Goal: Task Accomplishment & Management: Use online tool/utility

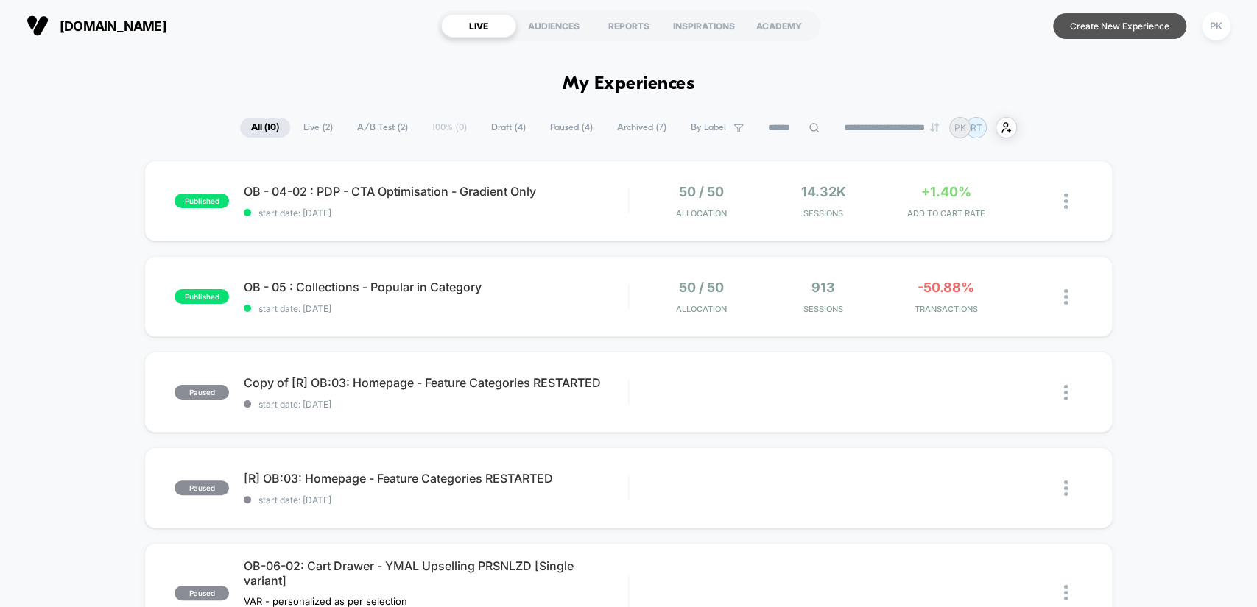
click at [1110, 27] on button "Create New Experience" at bounding box center [1119, 26] width 133 height 26
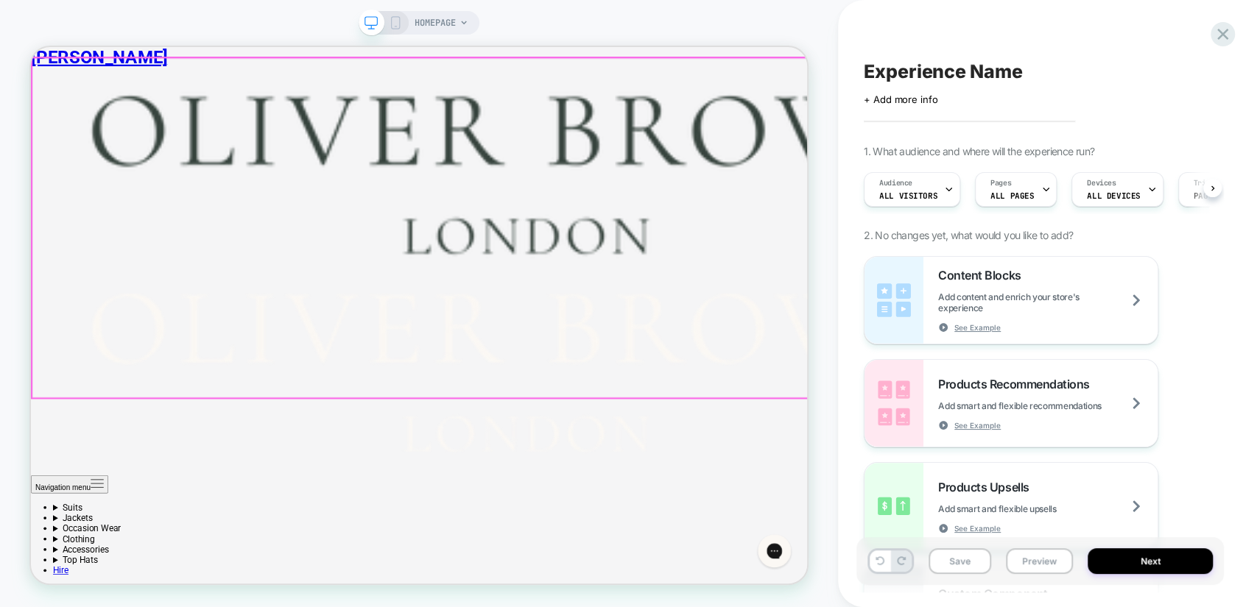
scroll to position [381, 0]
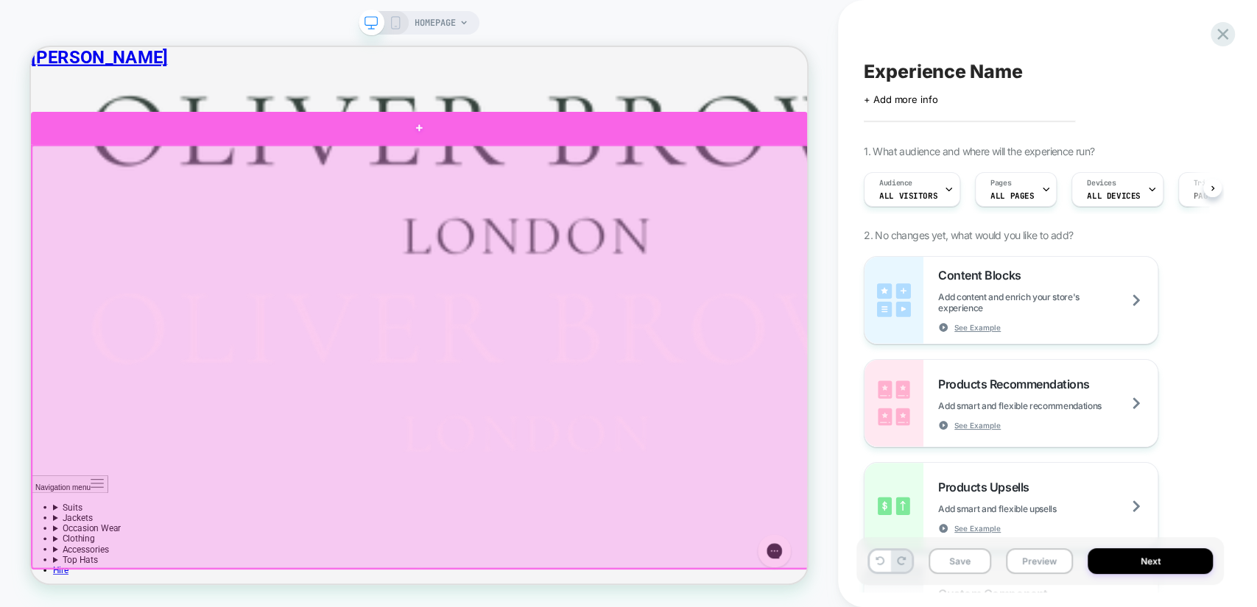
click at [180, 162] on div at bounding box center [548, 156] width 1035 height 44
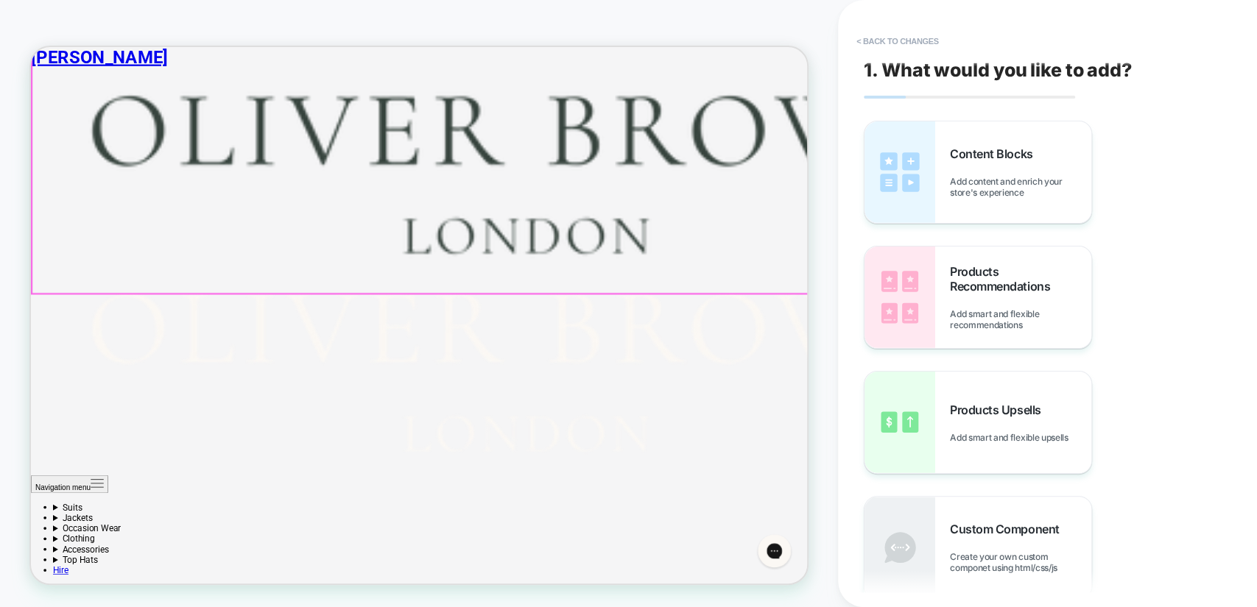
scroll to position [155, 0]
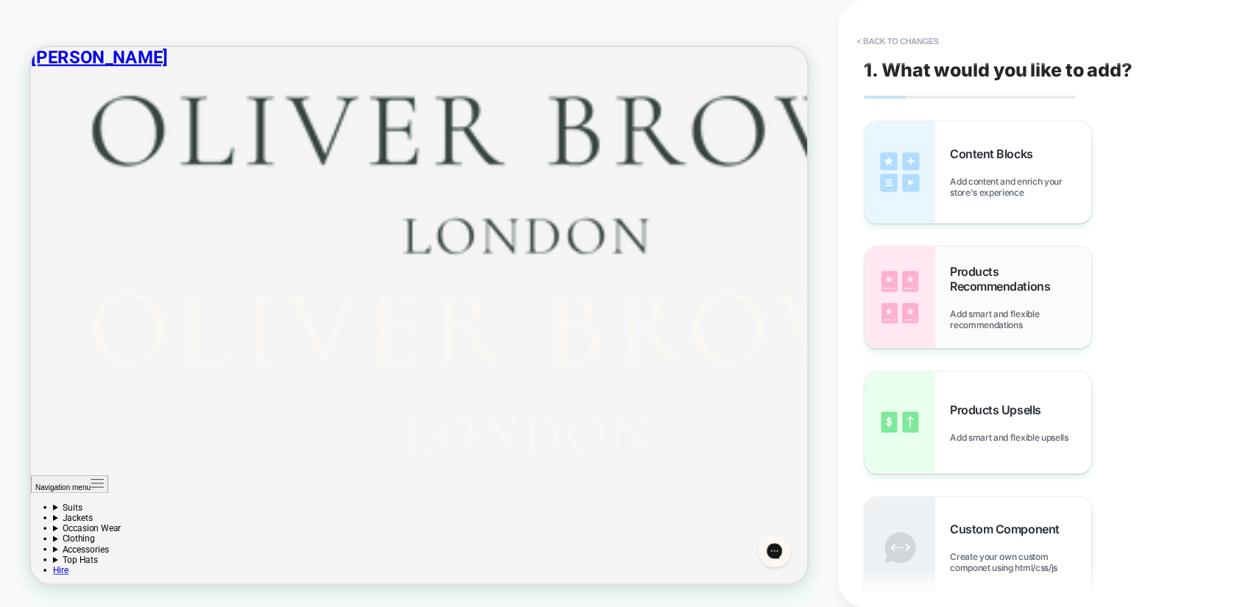
click at [1025, 307] on div "Products Recommendations Add smart and flexible recommendations" at bounding box center [1020, 297] width 141 height 66
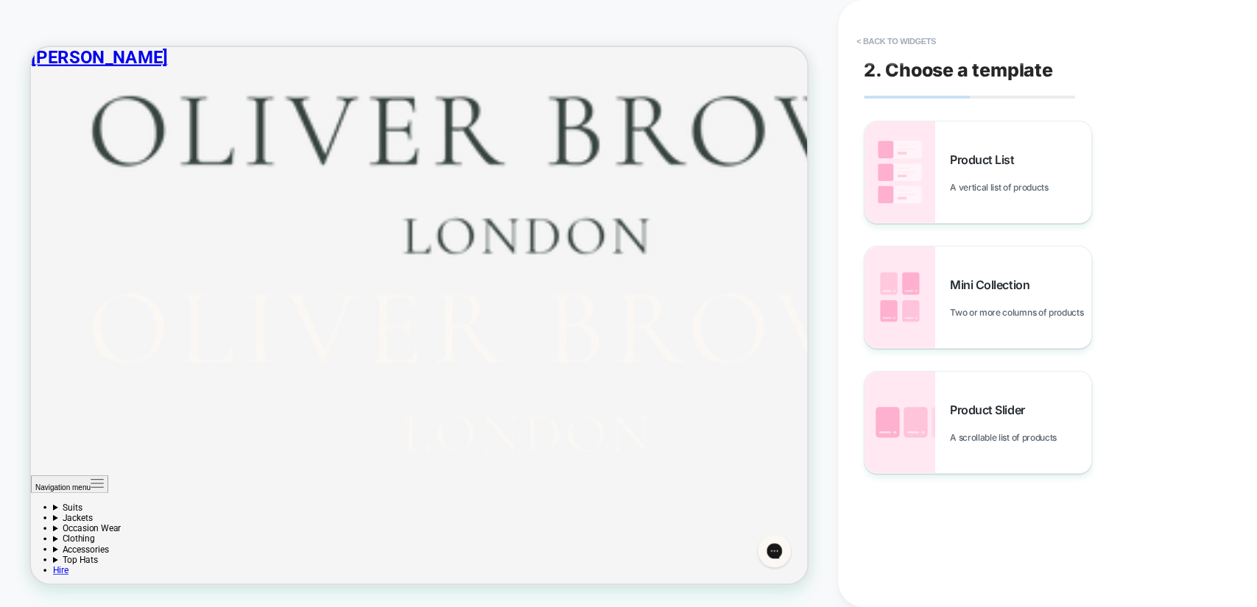
scroll to position [392, 0]
click at [1012, 411] on span "Product Slider" at bounding box center [991, 410] width 82 height 15
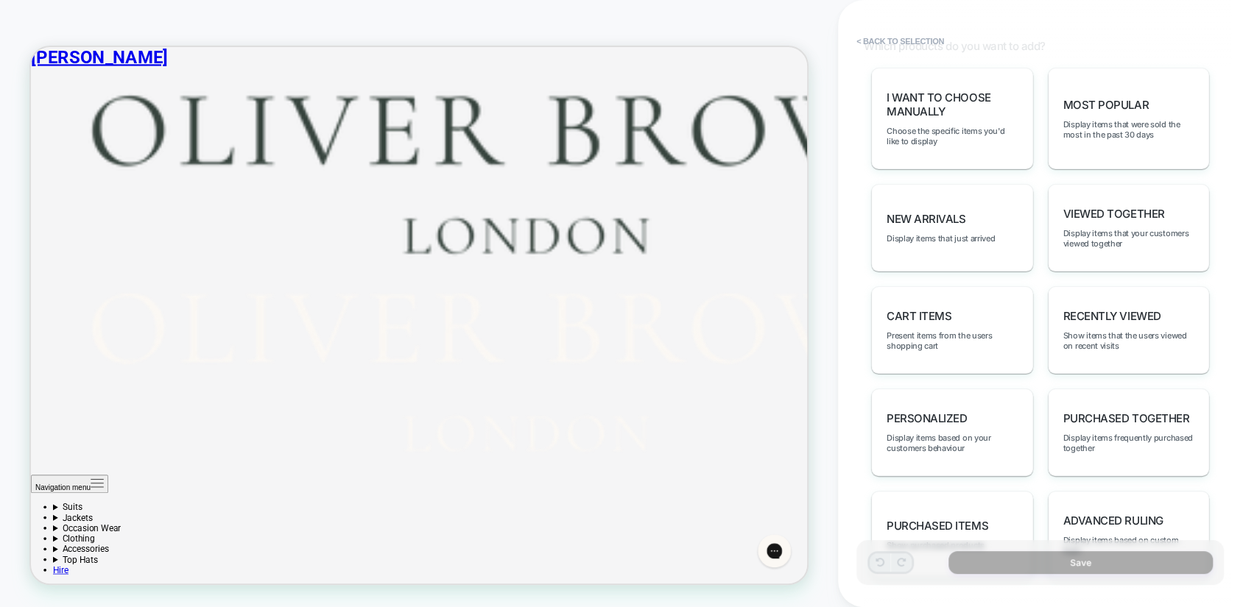
scroll to position [708, 0]
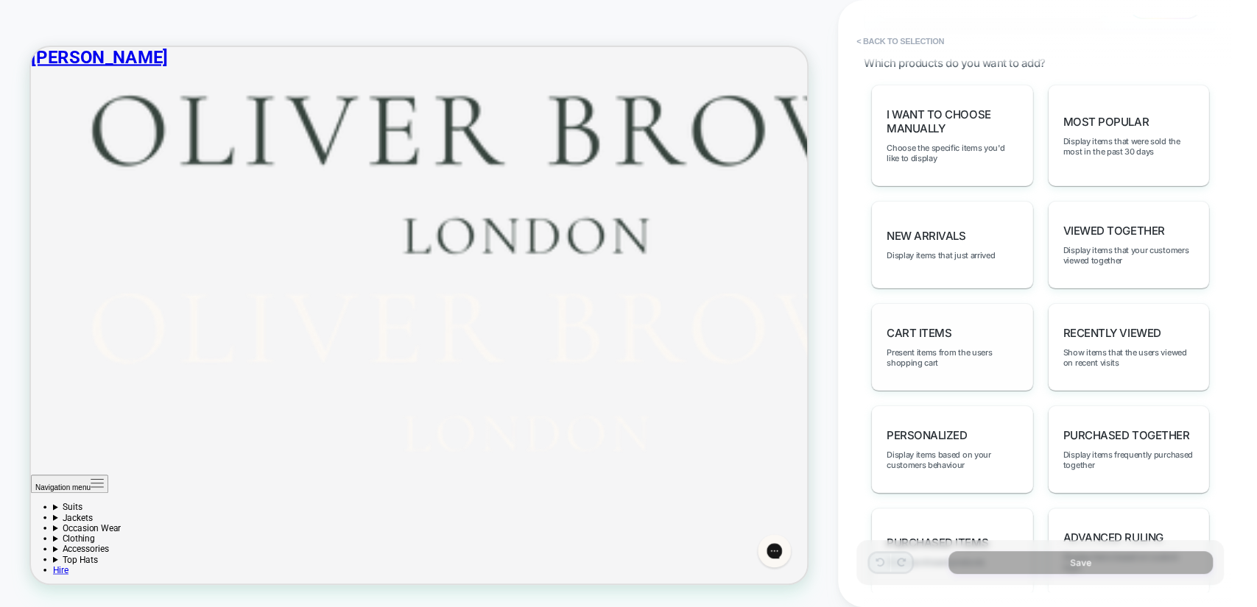
click at [979, 308] on div "Cart Items Present items from the users shopping cart" at bounding box center [952, 347] width 162 height 88
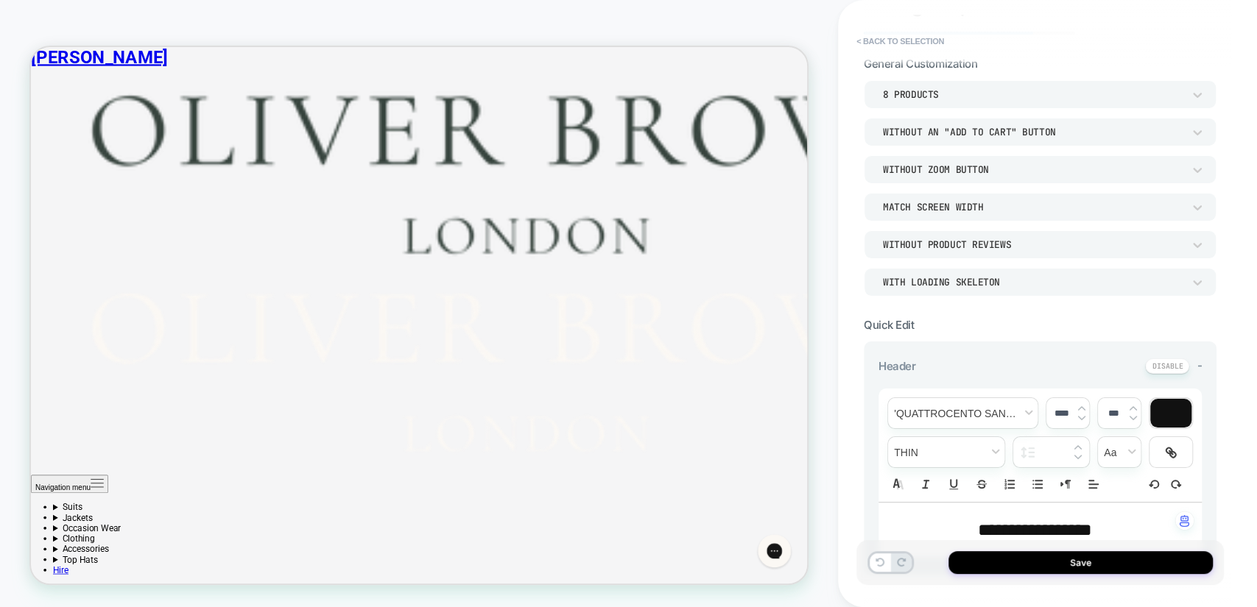
scroll to position [0, 0]
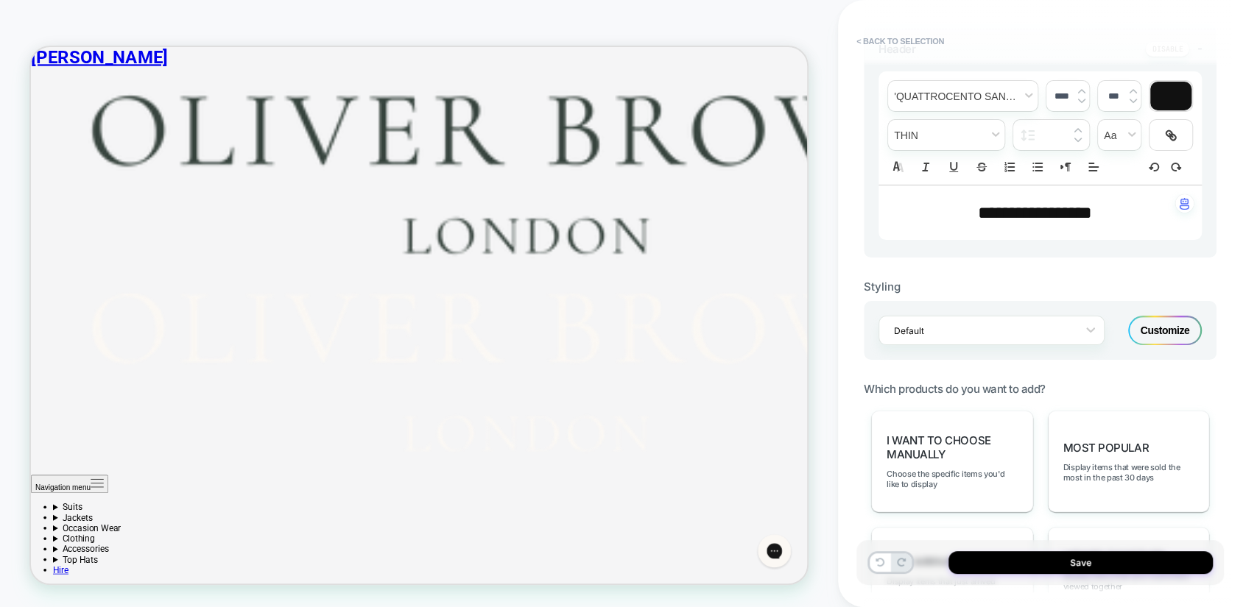
scroll to position [764, 0]
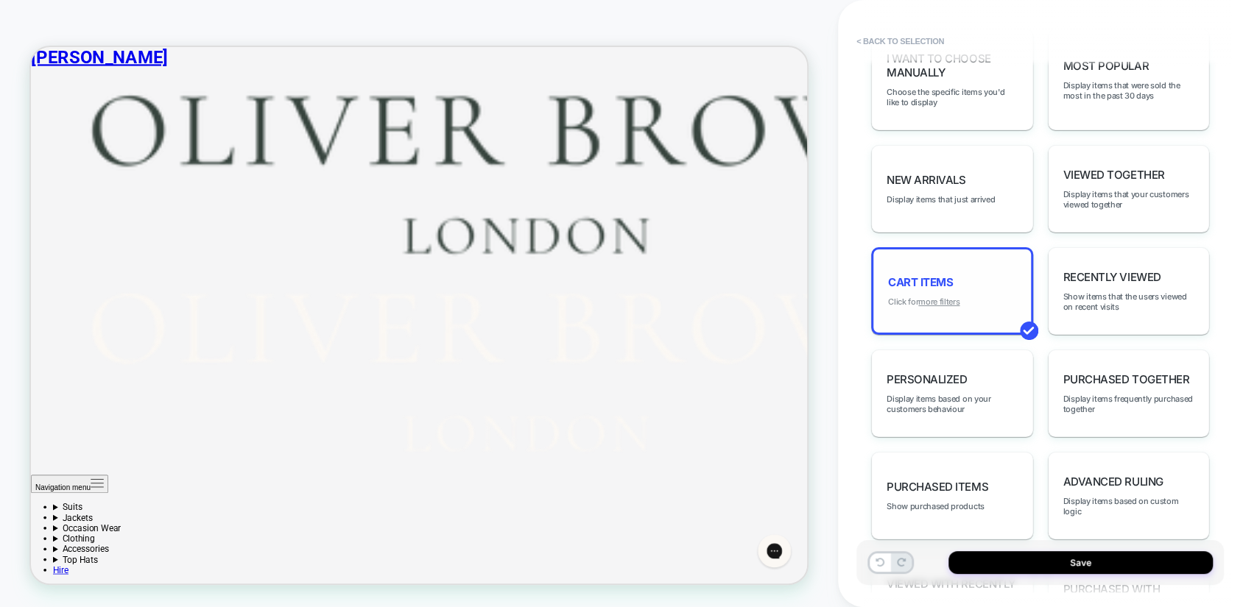
click at [948, 297] on u "more filters" at bounding box center [938, 302] width 41 height 10
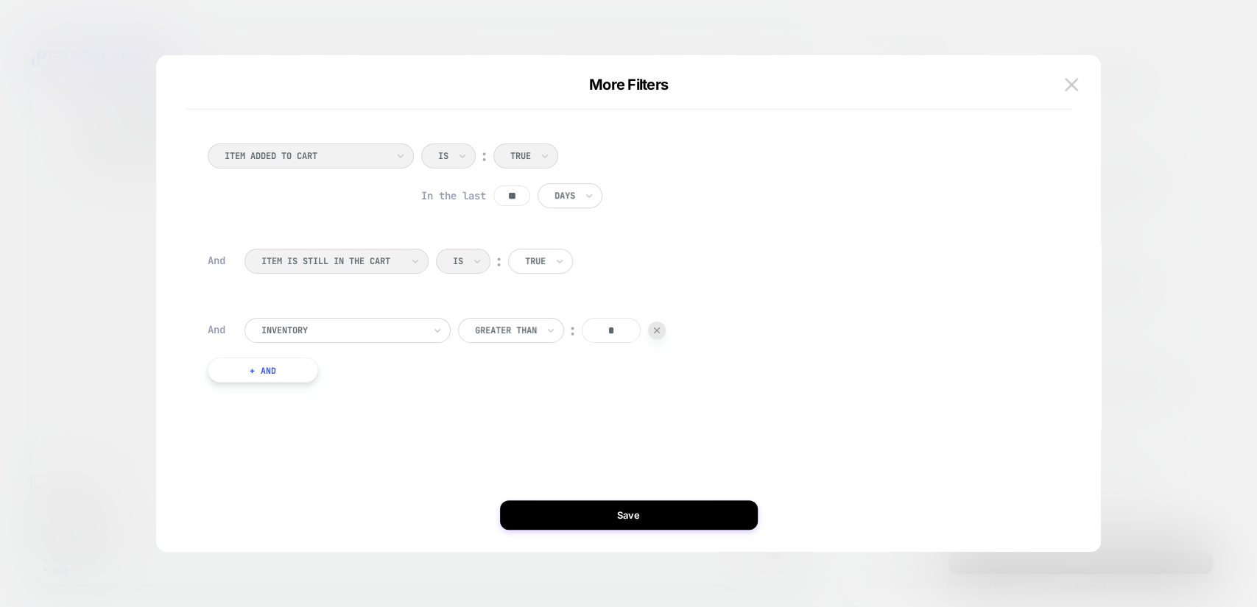
click at [417, 265] on div "ITEM IS STILL IN THE CART Is ︰ True" at bounding box center [639, 269] width 790 height 40
click at [410, 260] on div "ITEM IS STILL IN THE CART Is ︰ True" at bounding box center [639, 269] width 790 height 40
click at [364, 154] on div "ITEM ADDED TO CART Is ︰ True In the last ** Days" at bounding box center [621, 182] width 827 height 76
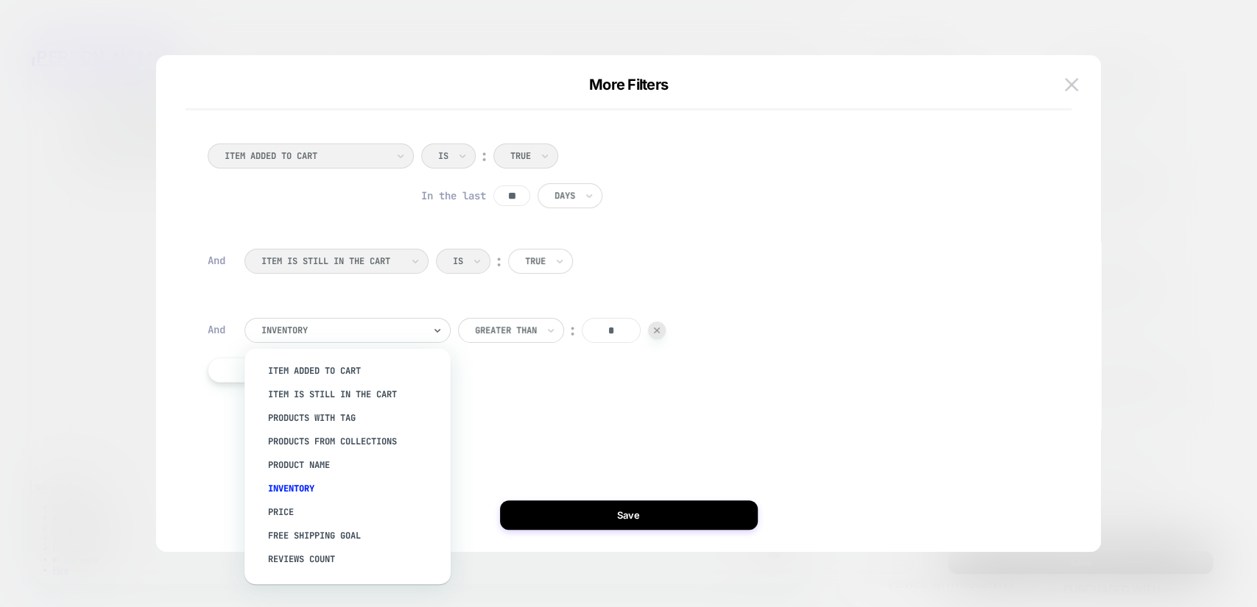
click at [374, 328] on div at bounding box center [342, 330] width 162 height 13
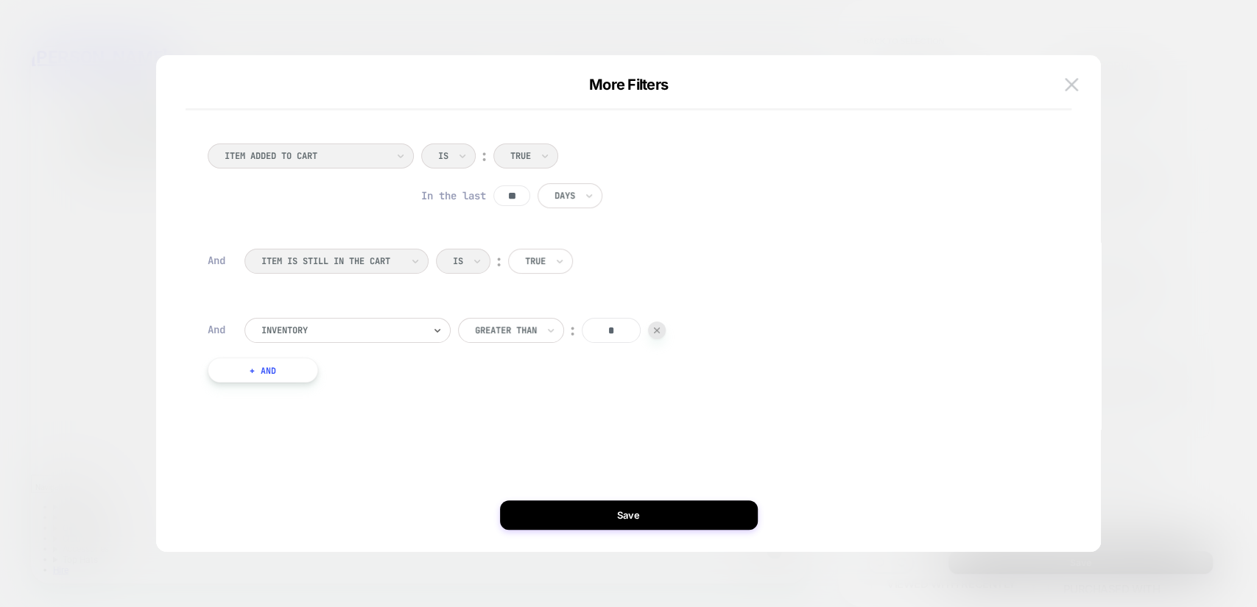
click at [583, 199] on div "Days" at bounding box center [570, 195] width 65 height 25
click at [836, 197] on div "ITEM ADDED TO CART Is ︰ True In the last ** Days" at bounding box center [621, 182] width 827 height 76
click at [1081, 87] on button at bounding box center [1071, 85] width 22 height 22
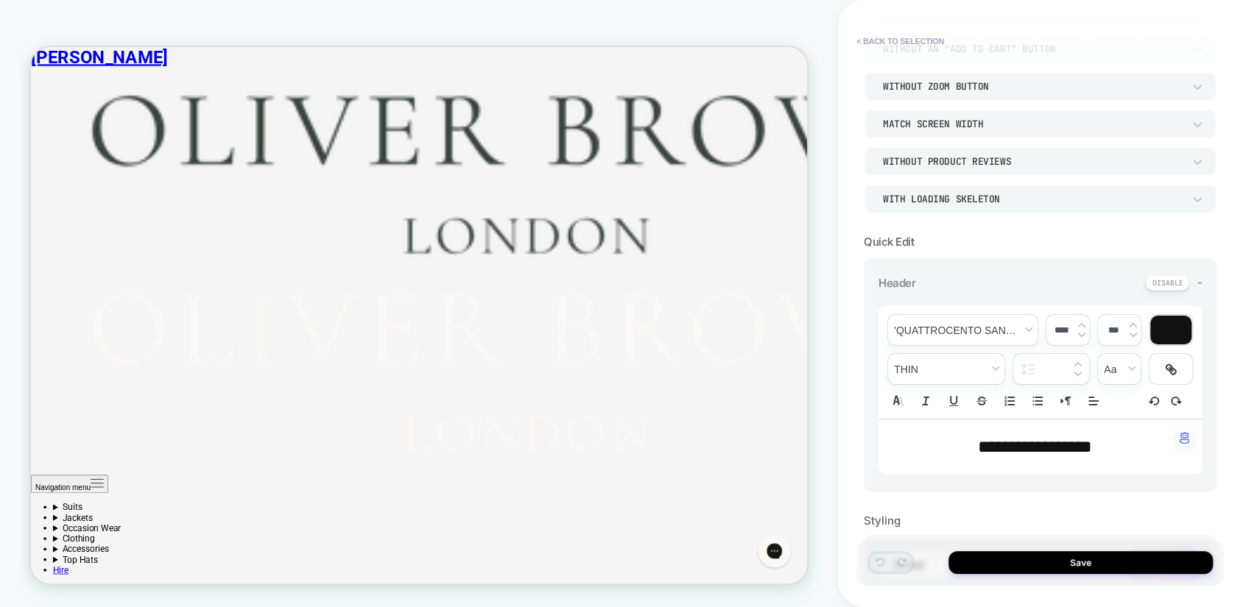
scroll to position [191, 0]
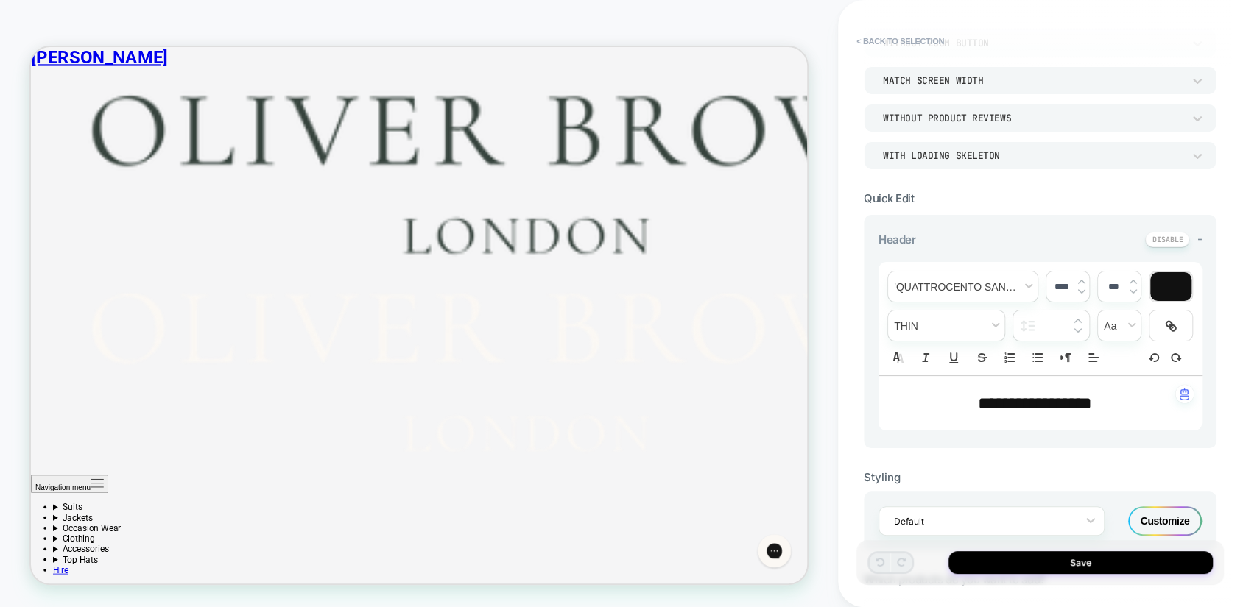
click at [1049, 395] on span "**********" at bounding box center [1035, 404] width 114 height 18
type input "****"
type input "*******"
click at [1002, 284] on span "font" at bounding box center [962, 287] width 149 height 30
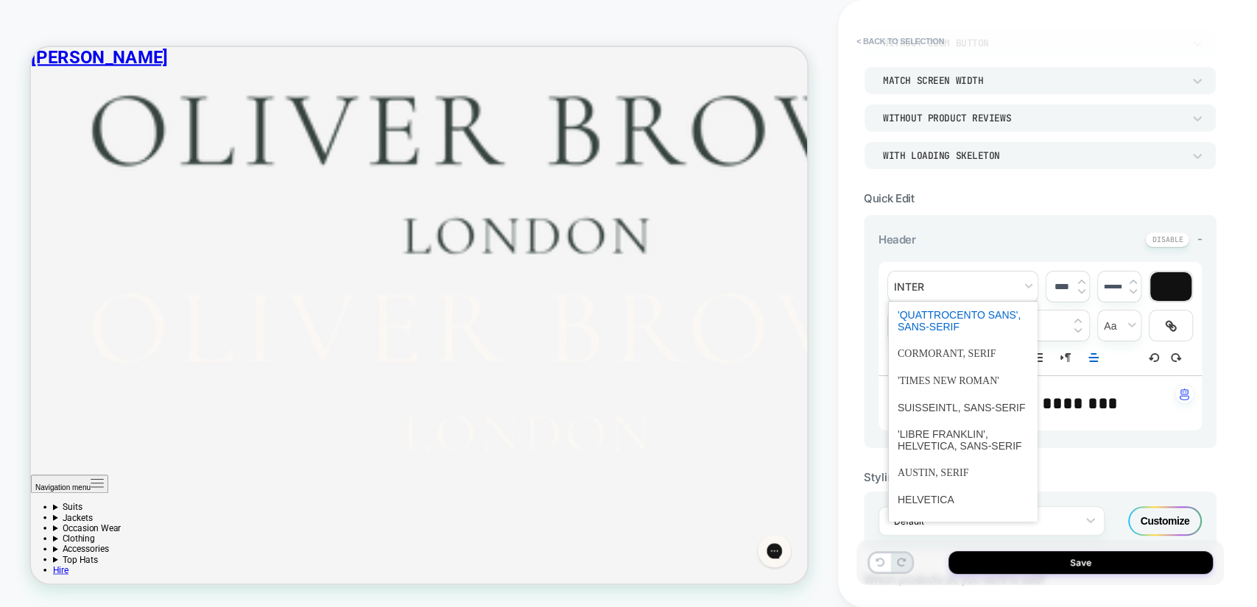
click at [976, 319] on span "font" at bounding box center [963, 321] width 130 height 38
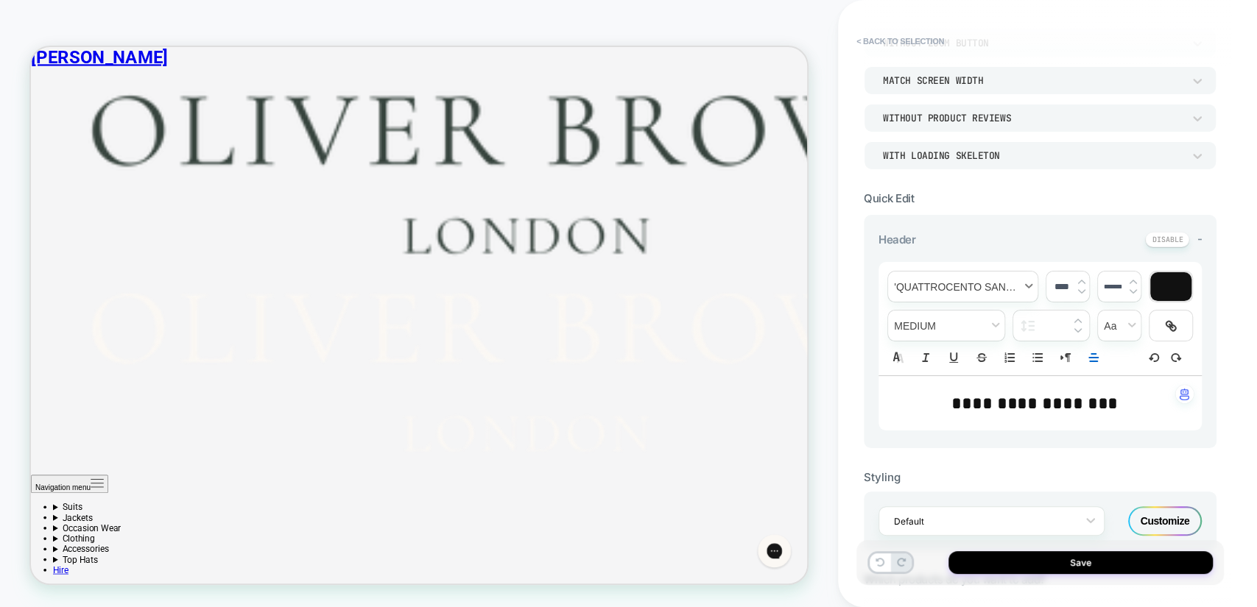
click at [990, 281] on span "font" at bounding box center [962, 287] width 149 height 30
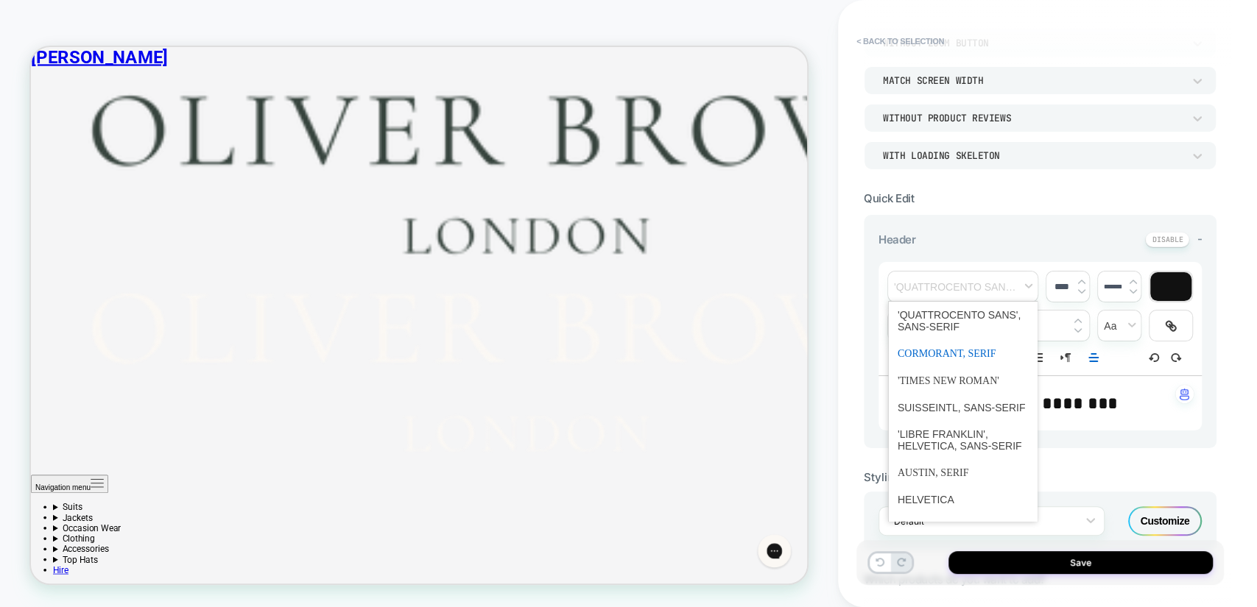
click at [992, 343] on span "font" at bounding box center [963, 353] width 130 height 27
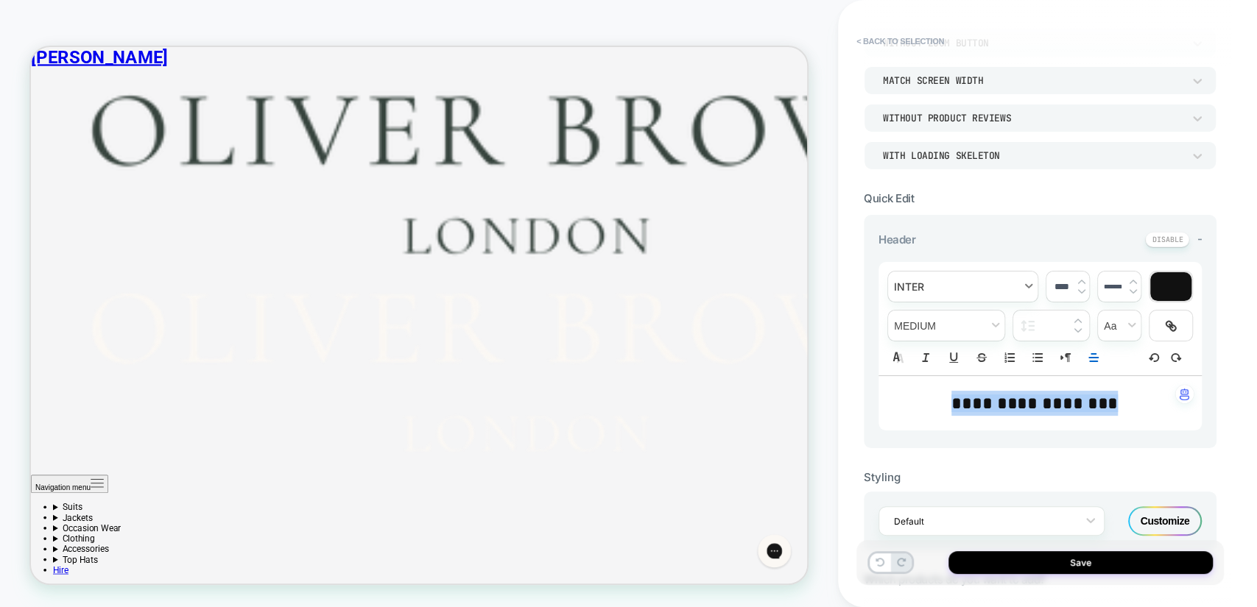
click at [1004, 293] on span "font" at bounding box center [962, 287] width 149 height 30
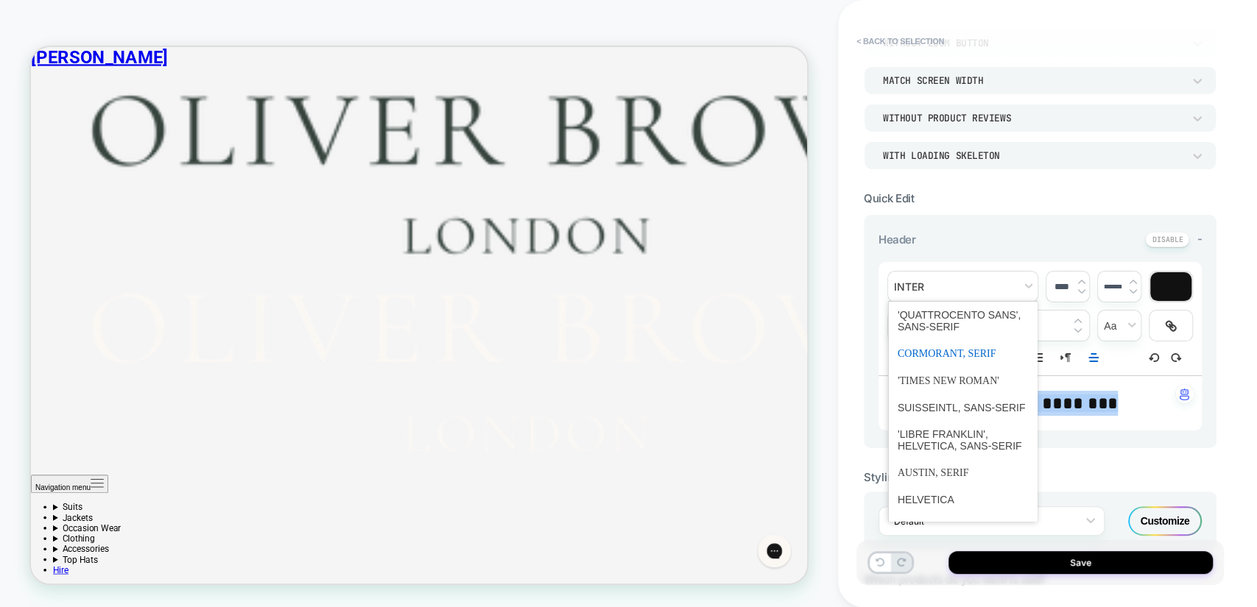
click at [988, 356] on span "font" at bounding box center [963, 353] width 130 height 27
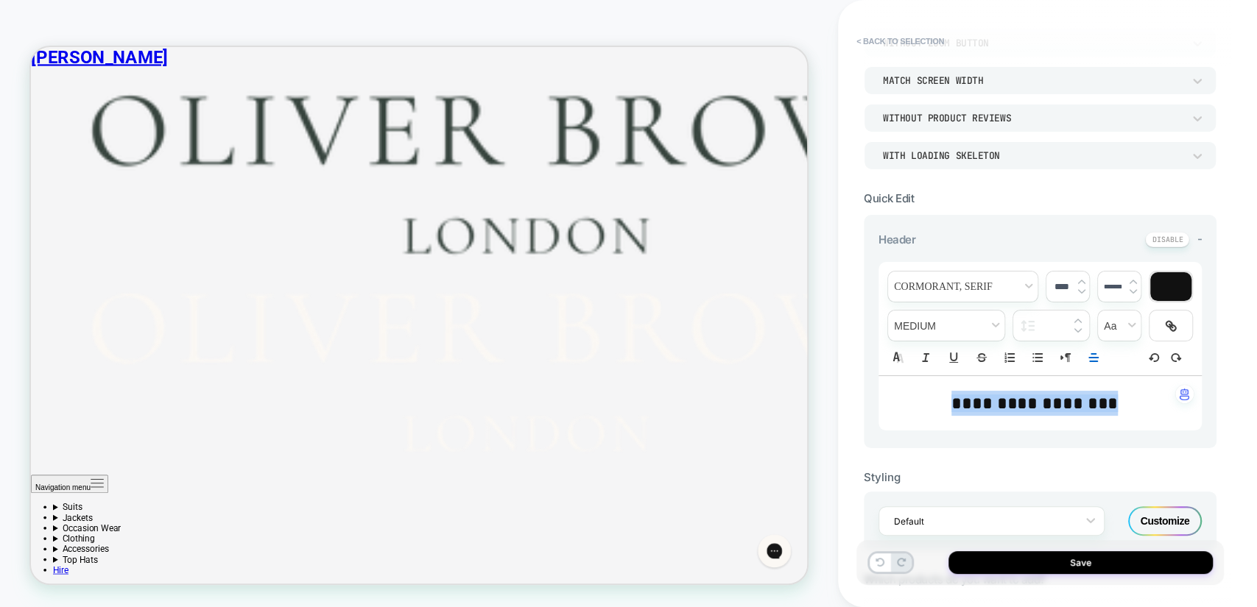
click at [1082, 279] on img at bounding box center [1081, 282] width 7 height 6
click at [1080, 279] on img at bounding box center [1081, 282] width 7 height 6
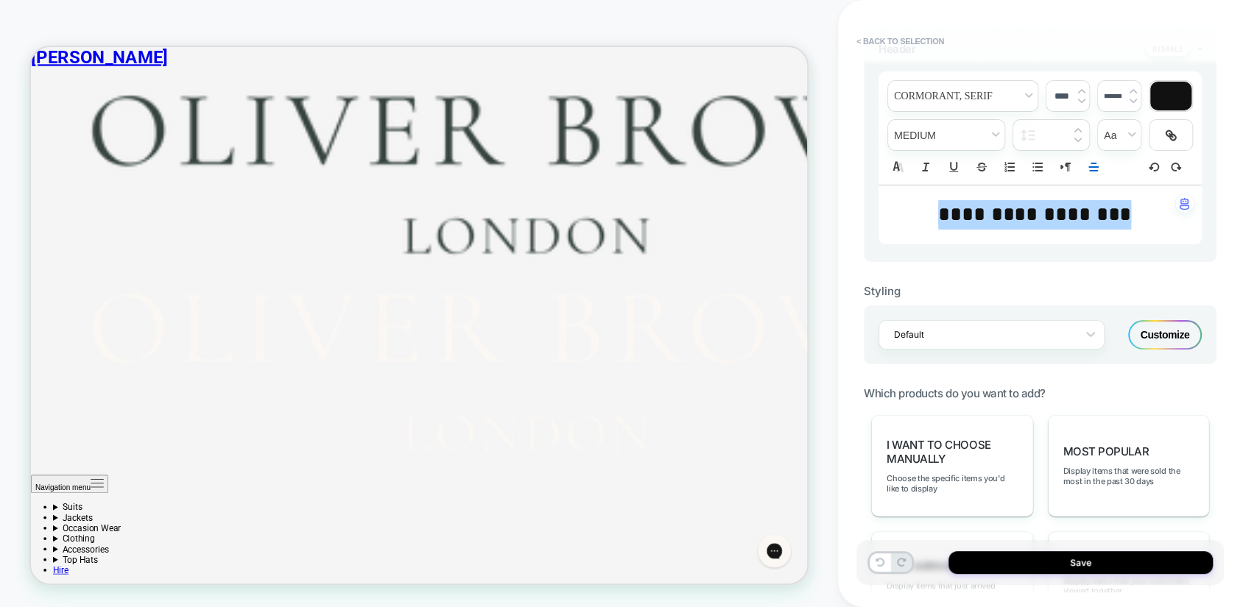
scroll to position [392, 0]
click at [1084, 88] on img at bounding box center [1081, 91] width 7 height 6
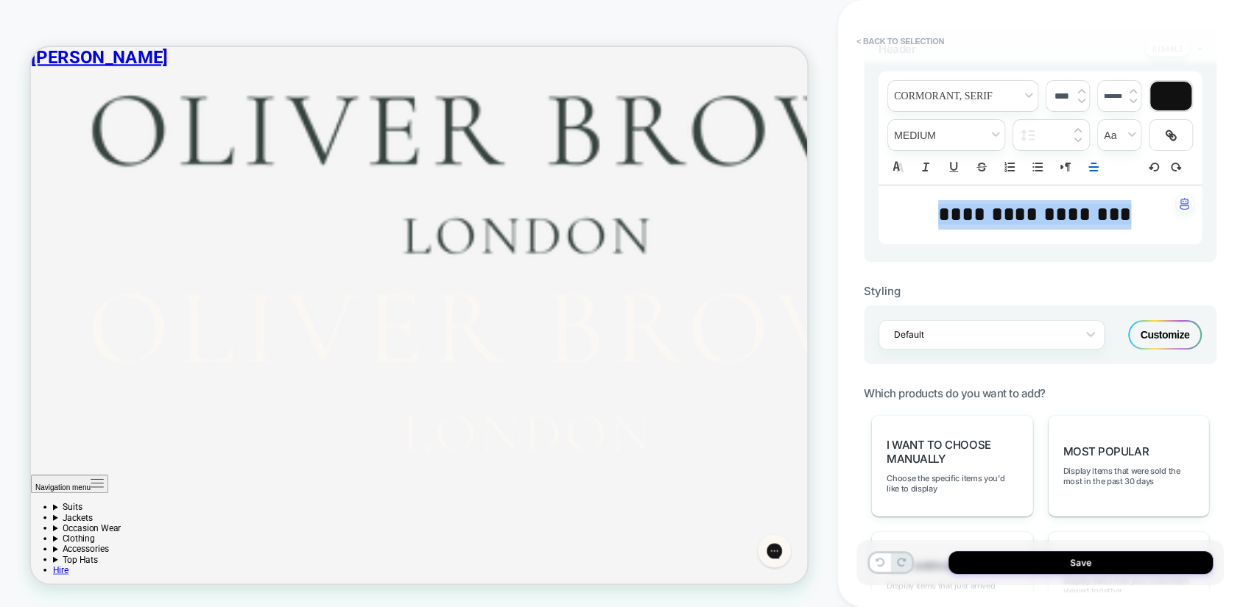
click at [1084, 88] on img at bounding box center [1081, 91] width 7 height 6
type input "****"
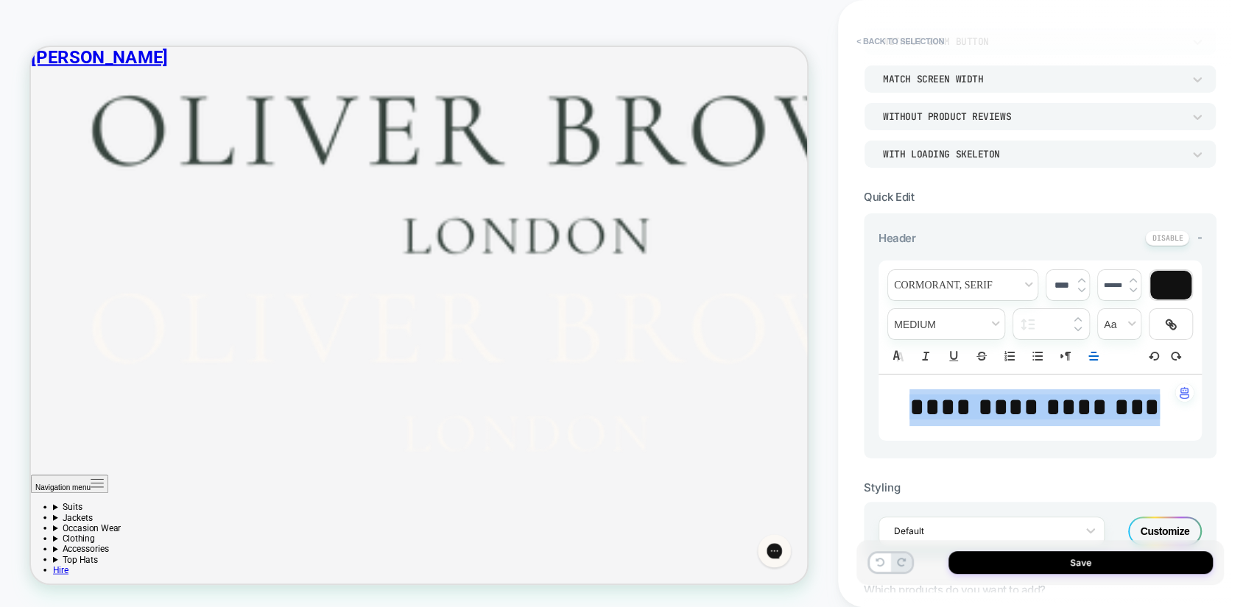
scroll to position [0, 0]
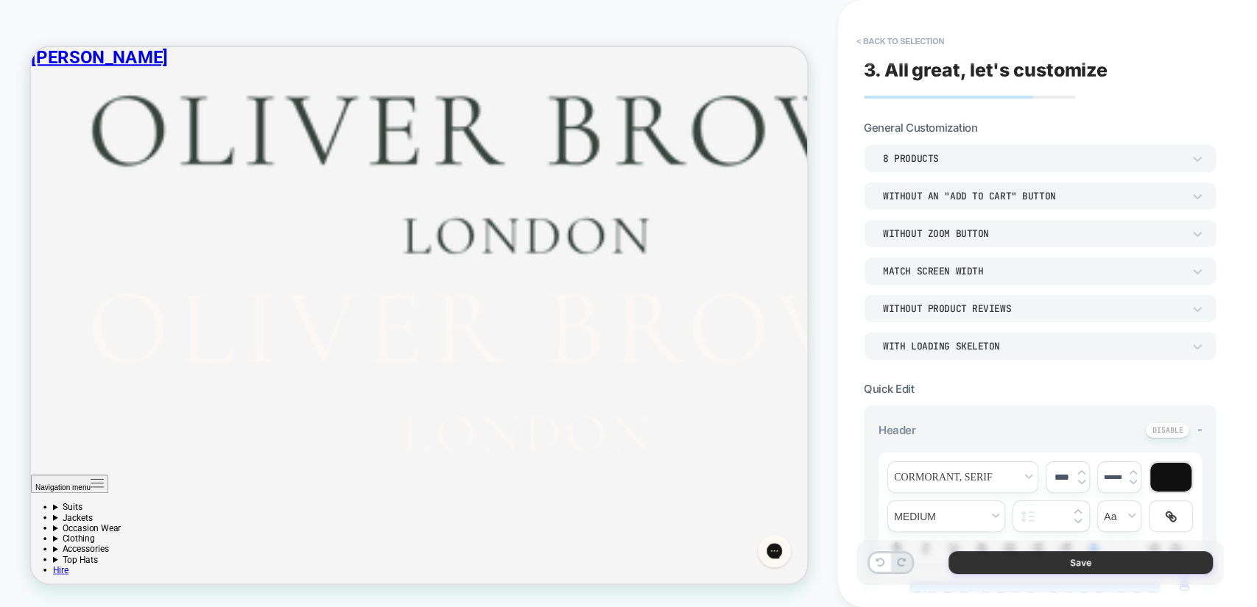
click at [1077, 563] on button "Save" at bounding box center [1080, 563] width 264 height 23
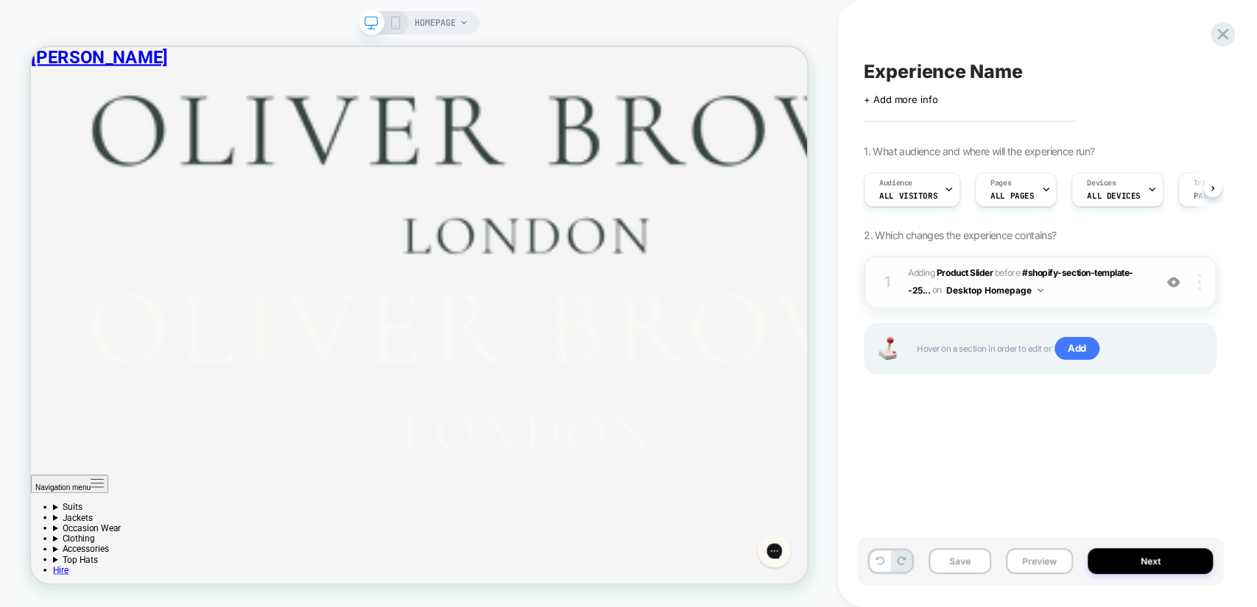
click at [1198, 285] on img at bounding box center [1199, 282] width 3 height 16
click at [1004, 415] on div "Experience Name Click to edit experience details + Add more info 1. What audien…" at bounding box center [1039, 304] width 367 height 578
click at [1124, 287] on span "#_loomi_addon_1755676382850 Adding Product Slider BEFORE #shopify-section-templ…" at bounding box center [1027, 282] width 239 height 35
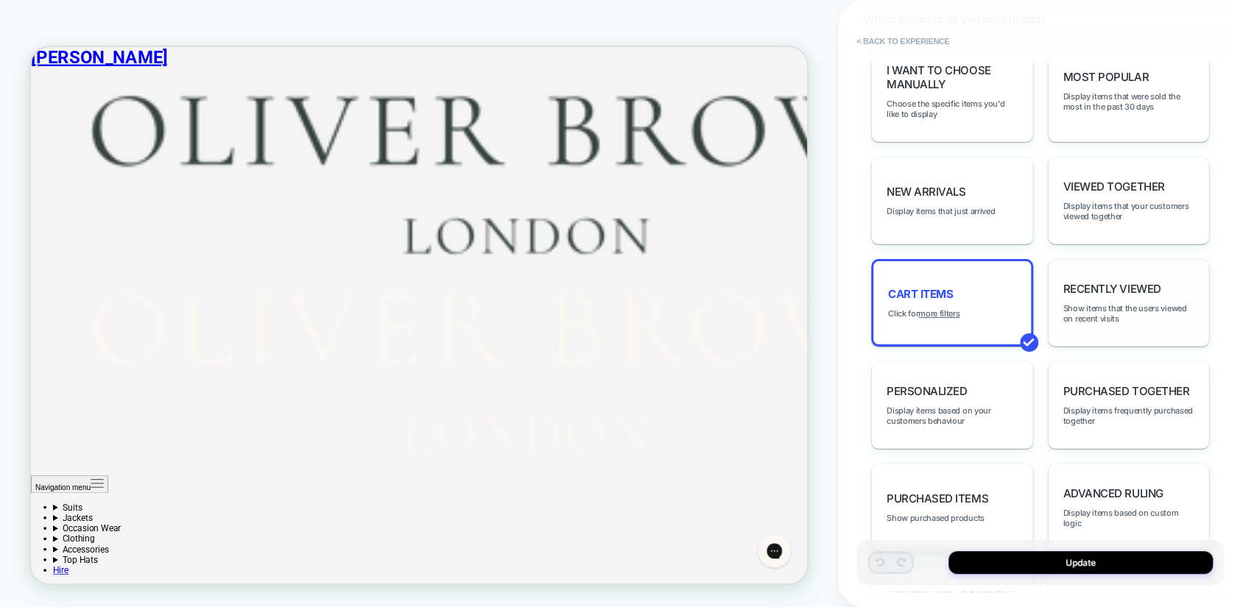
scroll to position [572, 0]
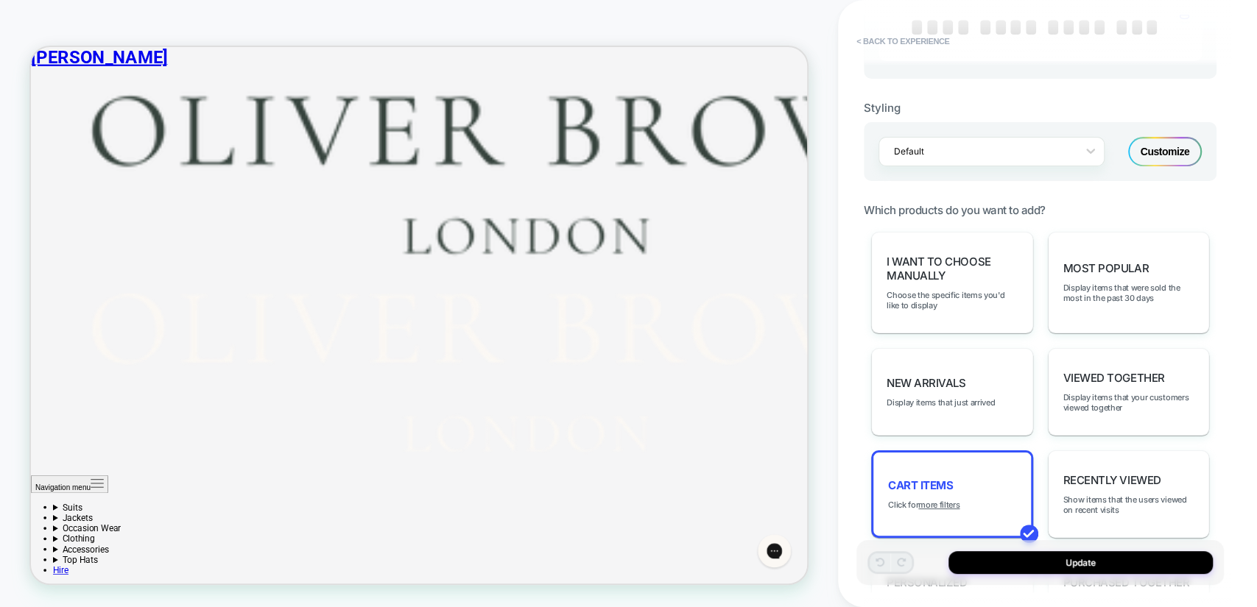
click at [1161, 154] on div "Customize" at bounding box center [1165, 151] width 74 height 29
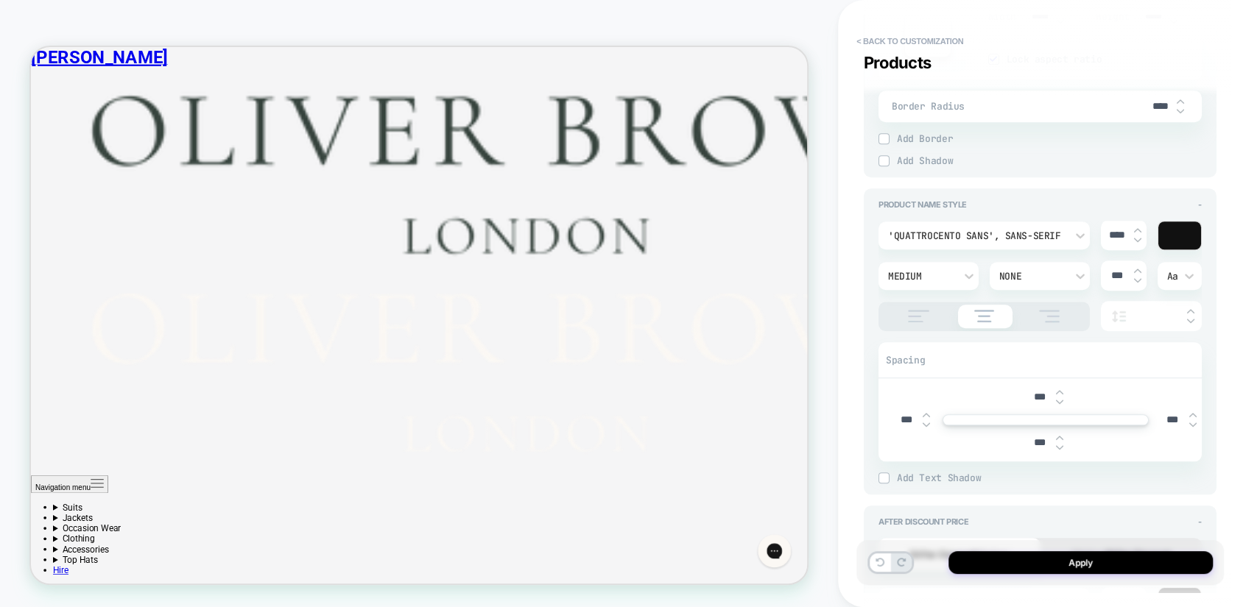
scroll to position [764, 0]
click at [1074, 229] on icon at bounding box center [1080, 236] width 15 height 15
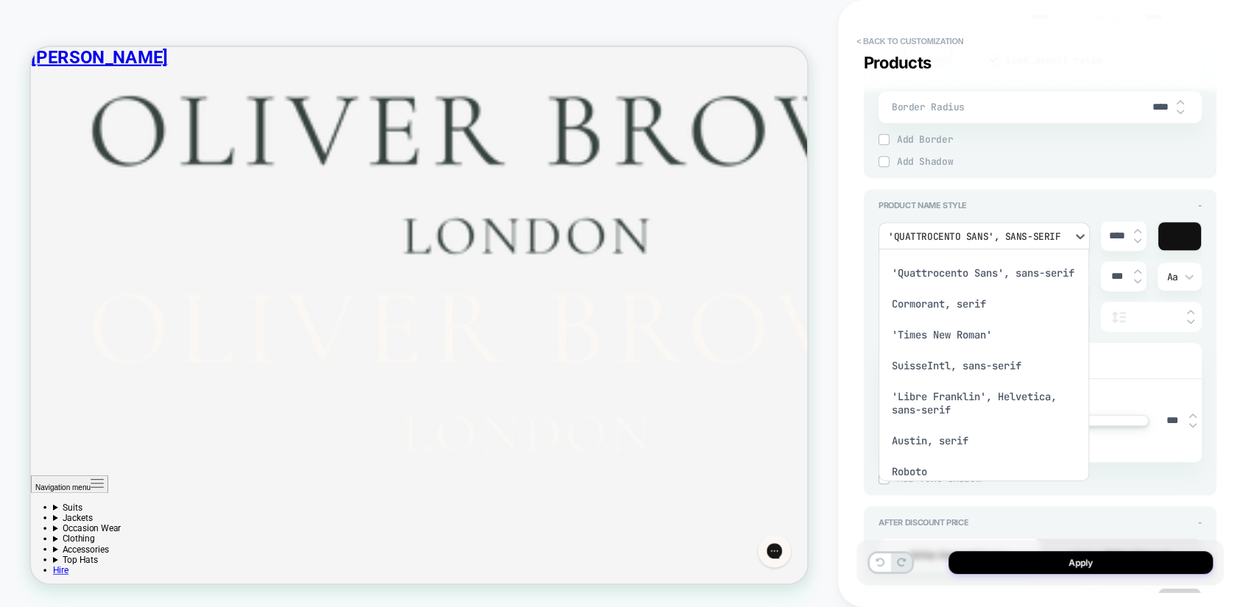
click at [972, 315] on div "Cormorant, serif" at bounding box center [984, 304] width 200 height 31
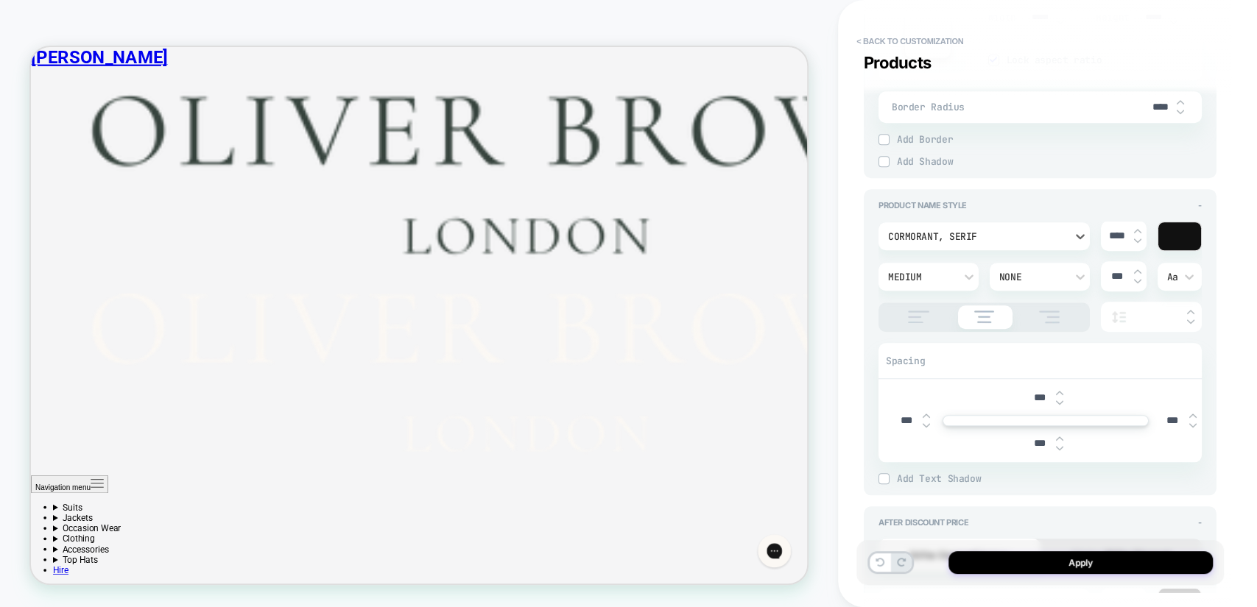
scroll to position [954, 0]
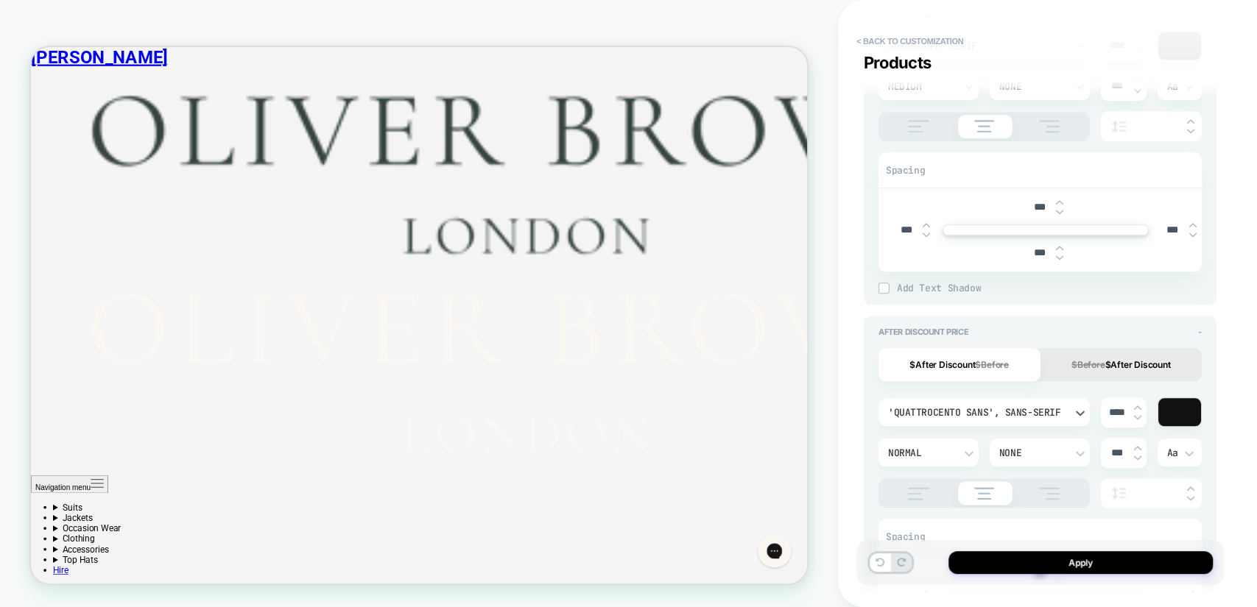
click at [984, 406] on div "'Quattrocento Sans', sans-serif" at bounding box center [976, 412] width 177 height 13
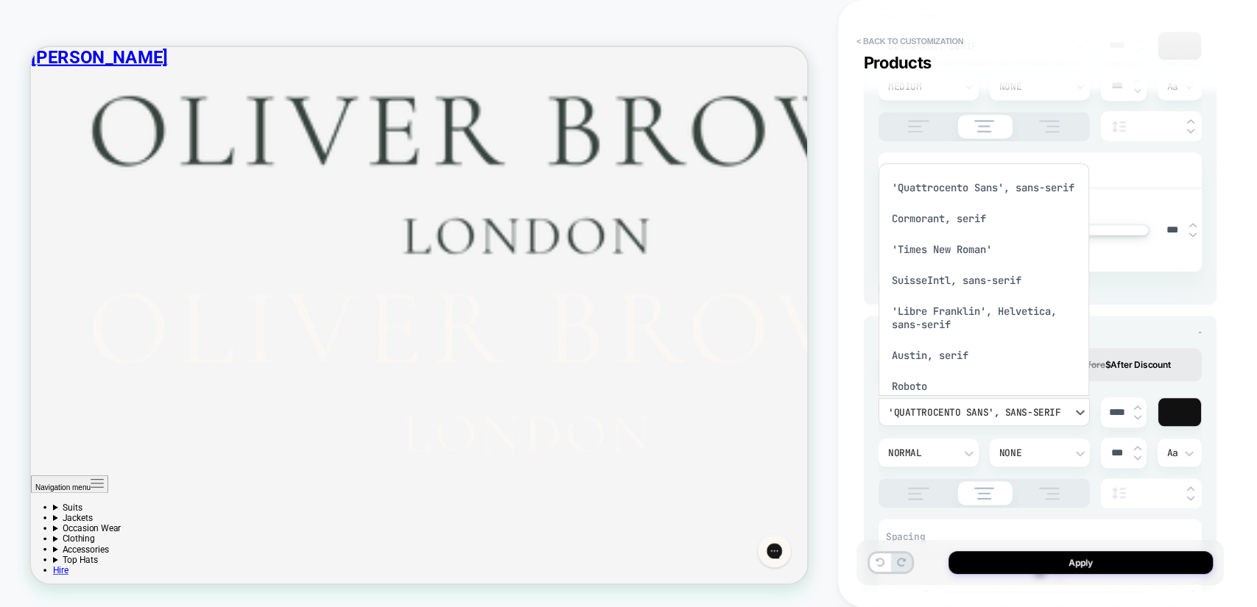
scroll to position [40, 0]
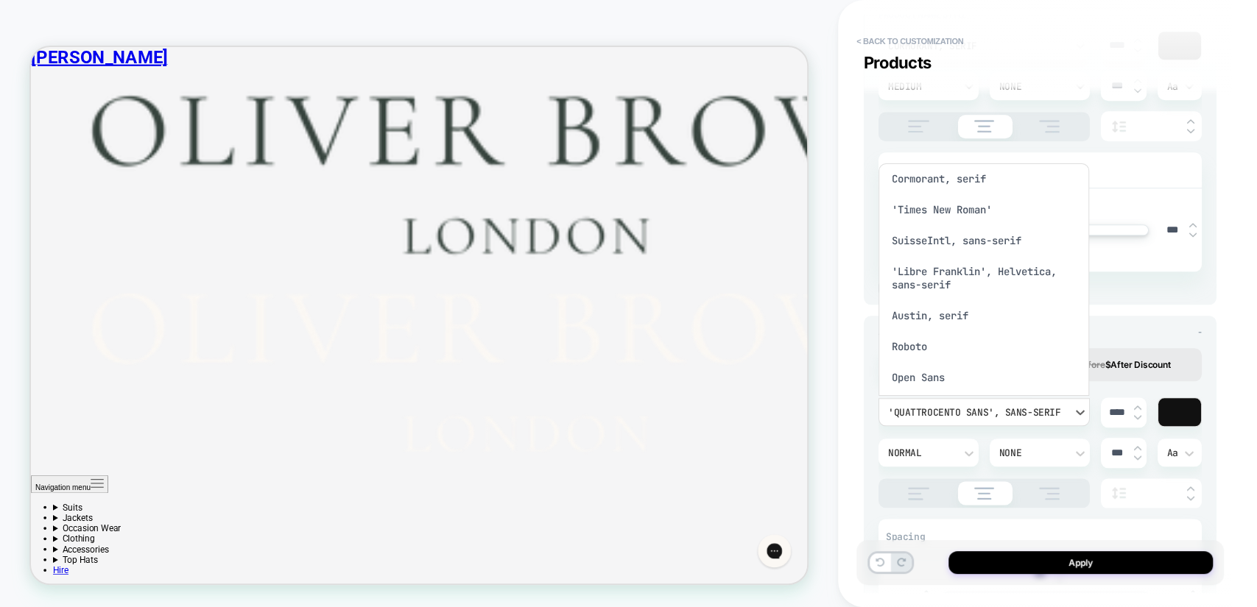
click at [952, 194] on div "Cormorant, serif" at bounding box center [984, 178] width 200 height 31
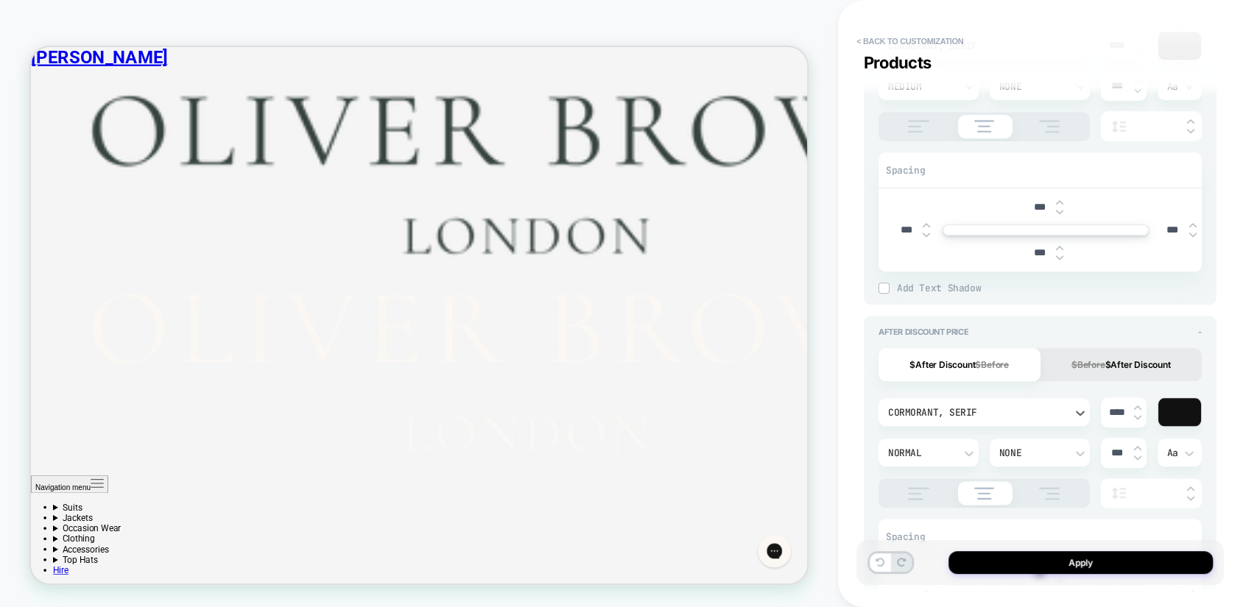
click at [1102, 366] on s "$Before" at bounding box center [1088, 364] width 34 height 11
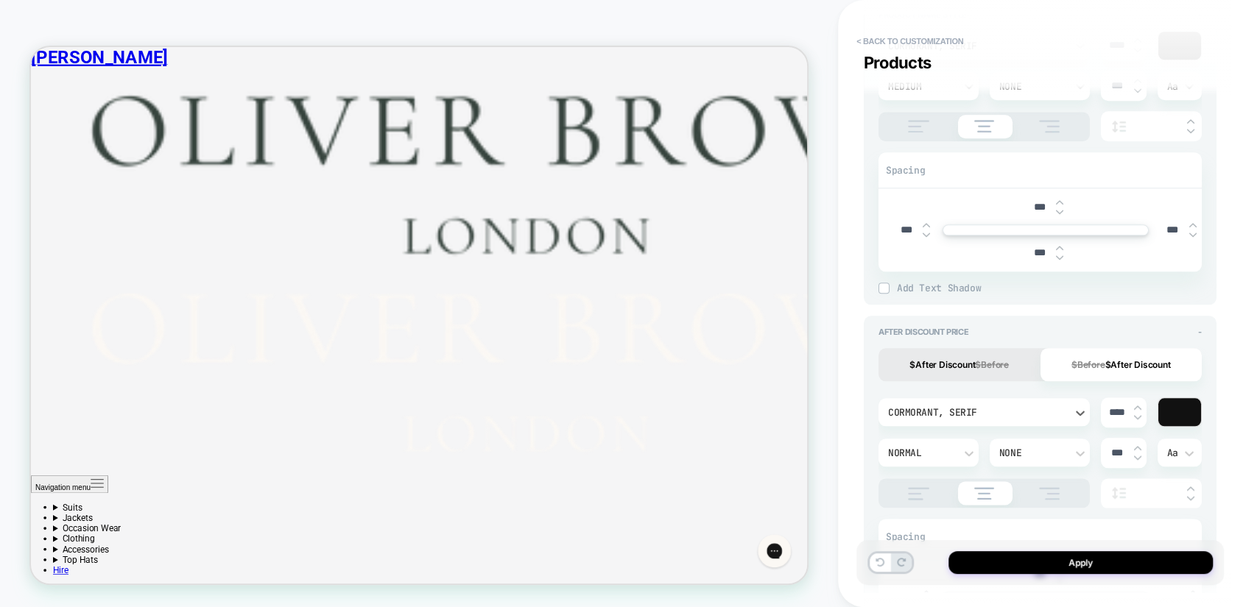
click at [1000, 420] on div "Cormorant, serif" at bounding box center [983, 412] width 211 height 28
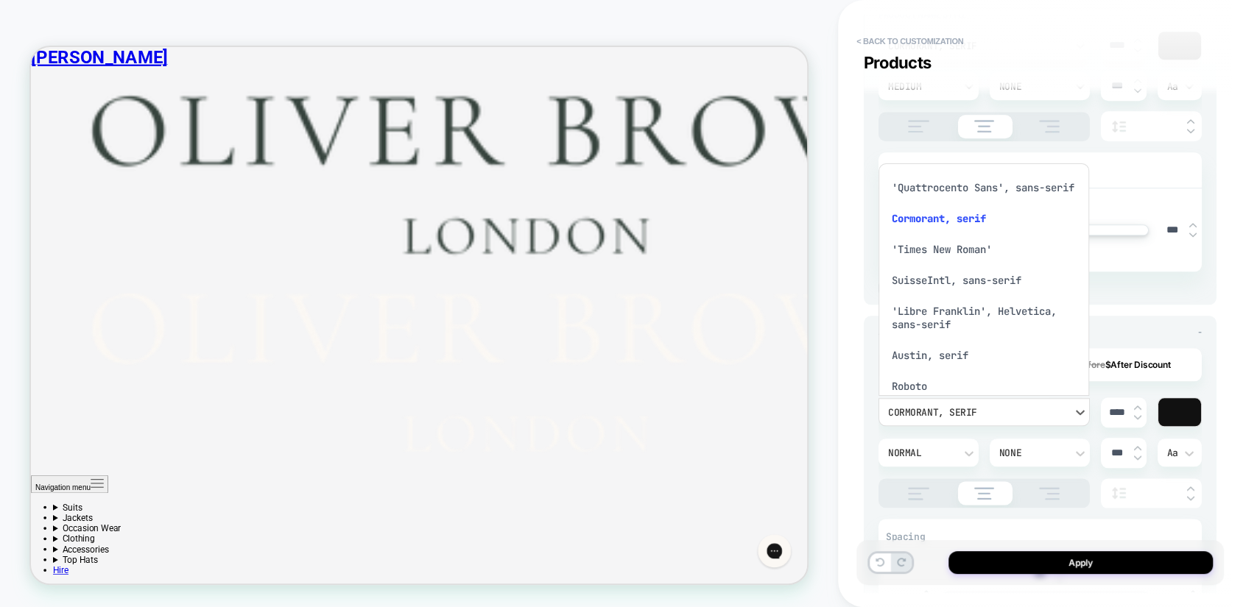
scroll to position [9, 0]
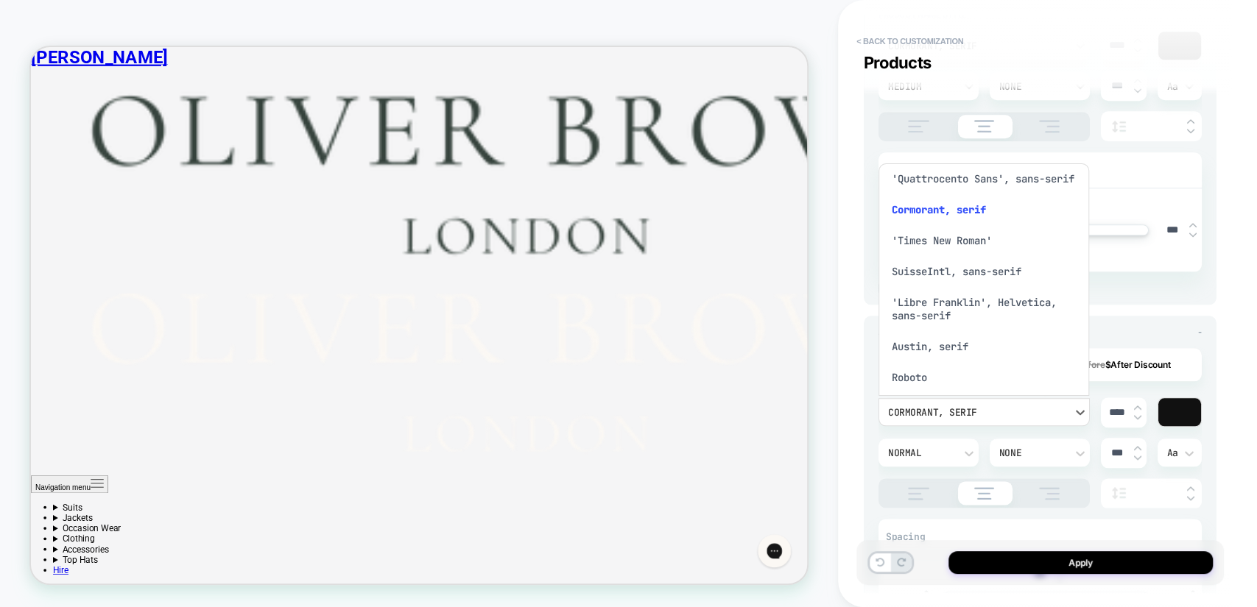
click at [1196, 293] on div at bounding box center [628, 303] width 1257 height 607
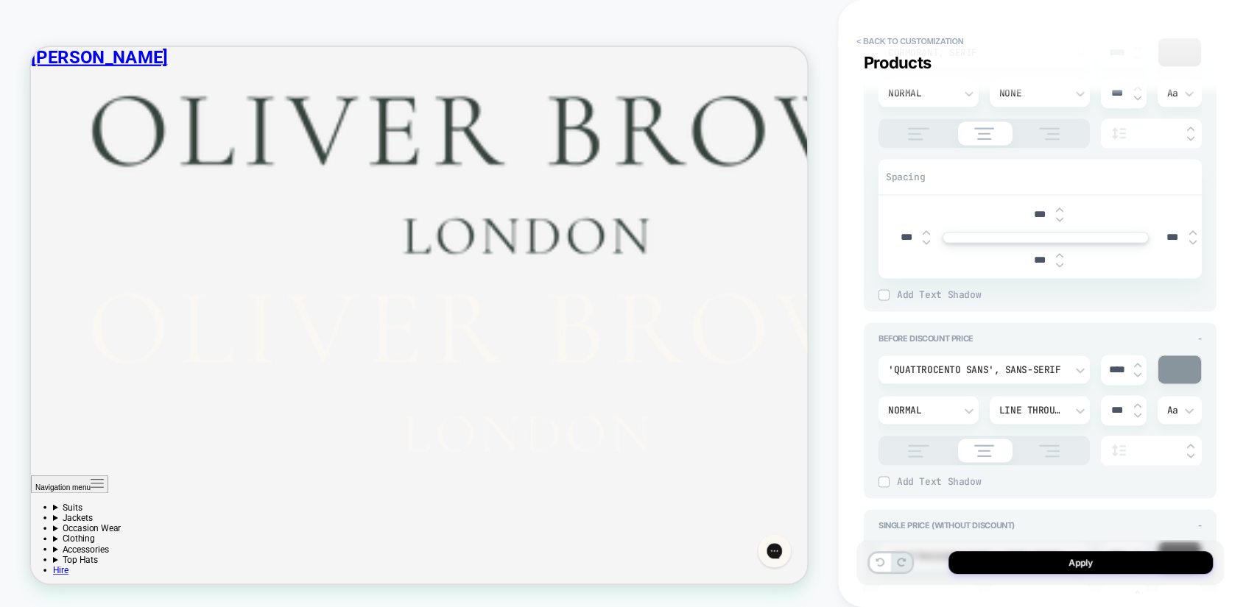
scroll to position [1336, 0]
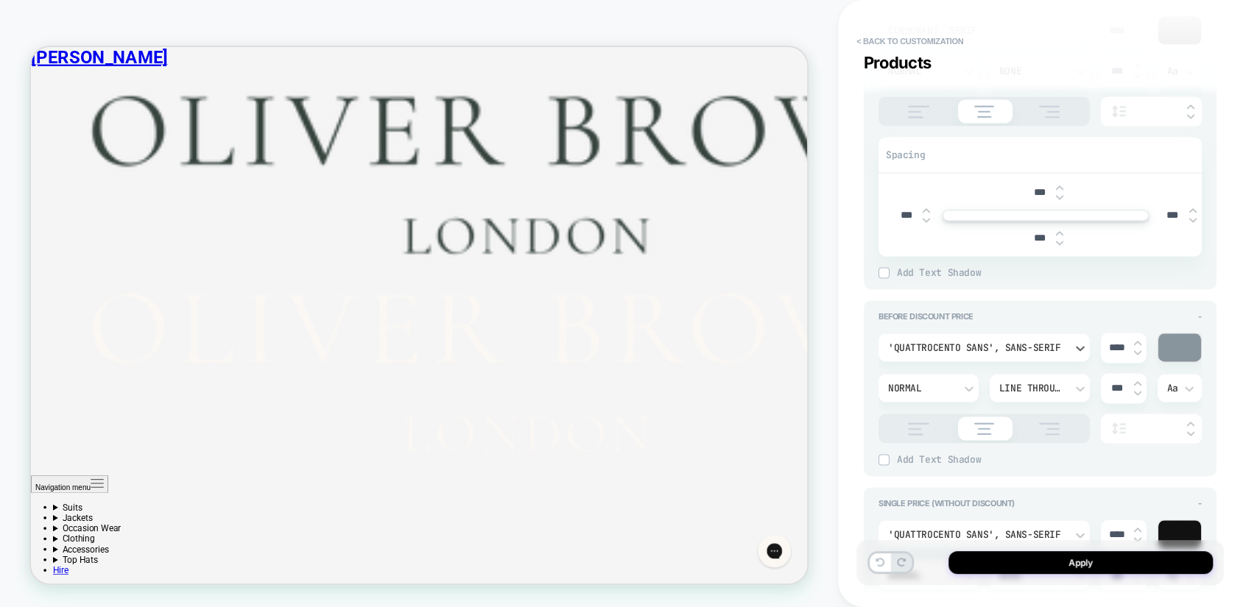
click at [994, 348] on div "'Quattrocento Sans', sans-serif" at bounding box center [976, 348] width 177 height 13
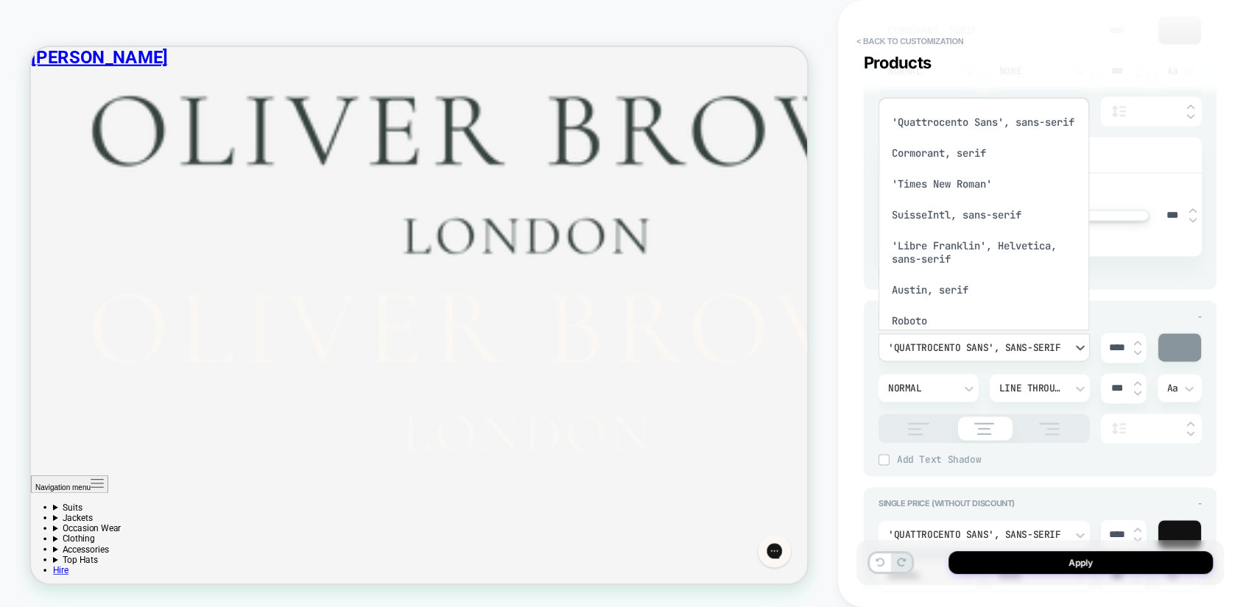
scroll to position [9, 0]
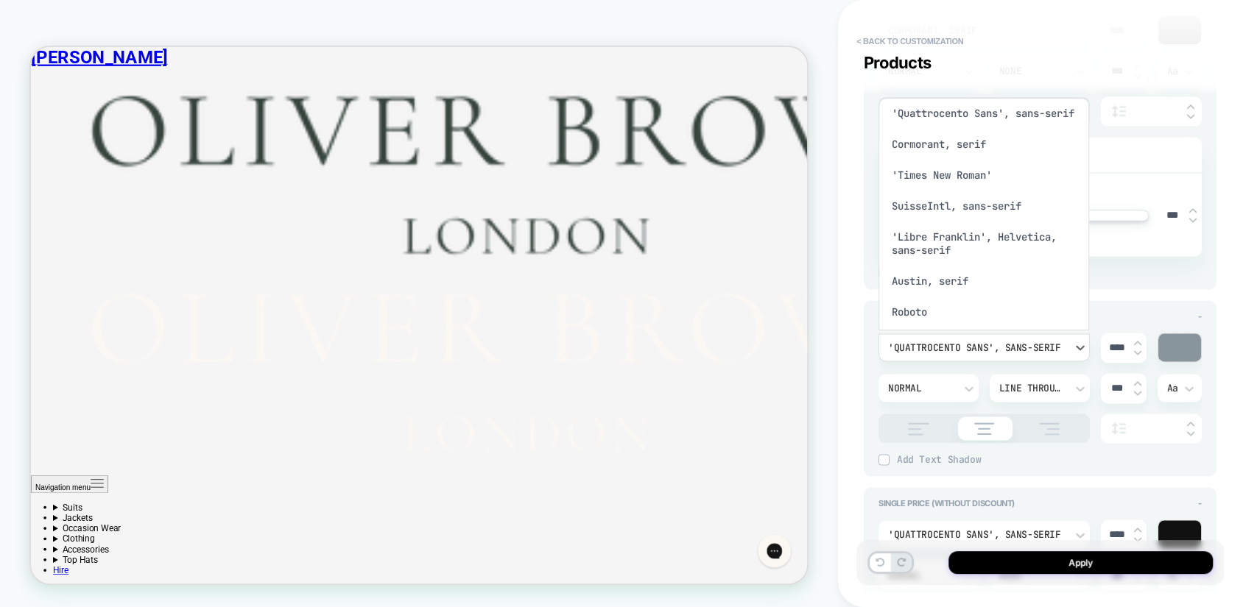
click at [949, 160] on div "Cormorant, serif" at bounding box center [984, 144] width 200 height 31
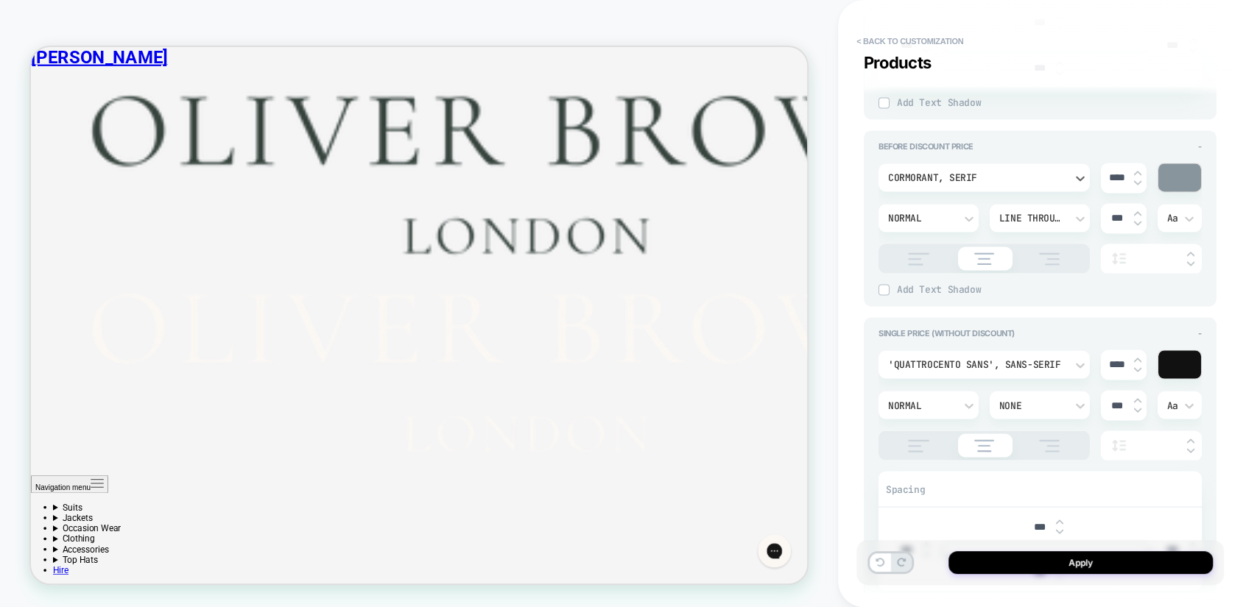
scroll to position [1526, 0]
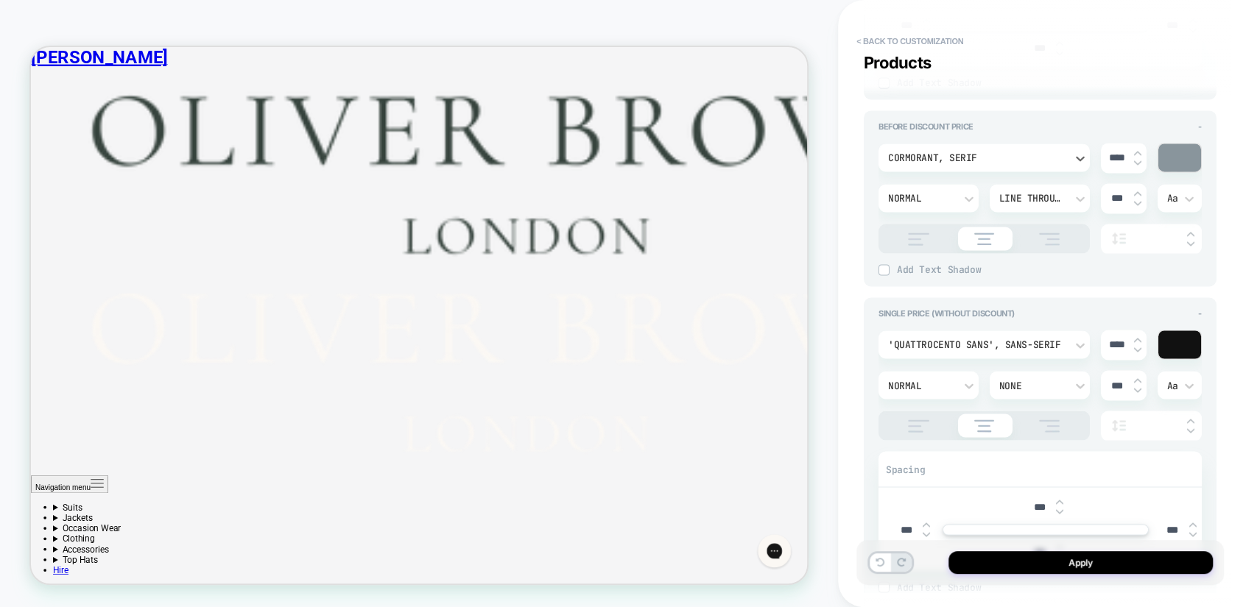
click at [998, 345] on div "'Quattrocento Sans', sans-serif" at bounding box center [976, 345] width 177 height 13
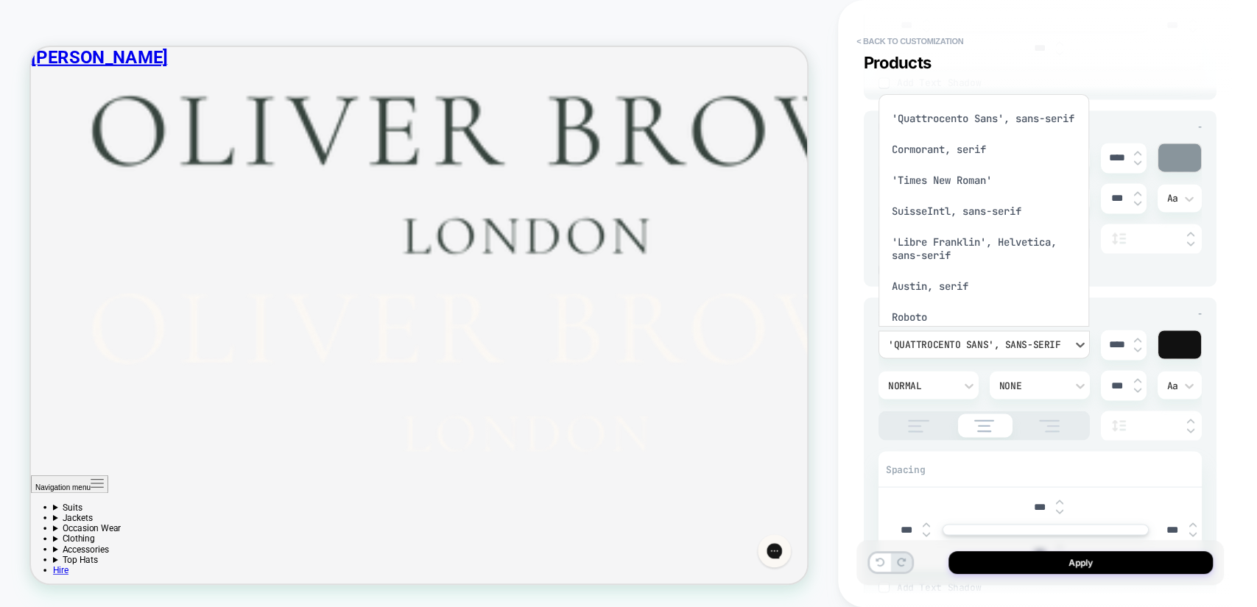
scroll to position [40, 0]
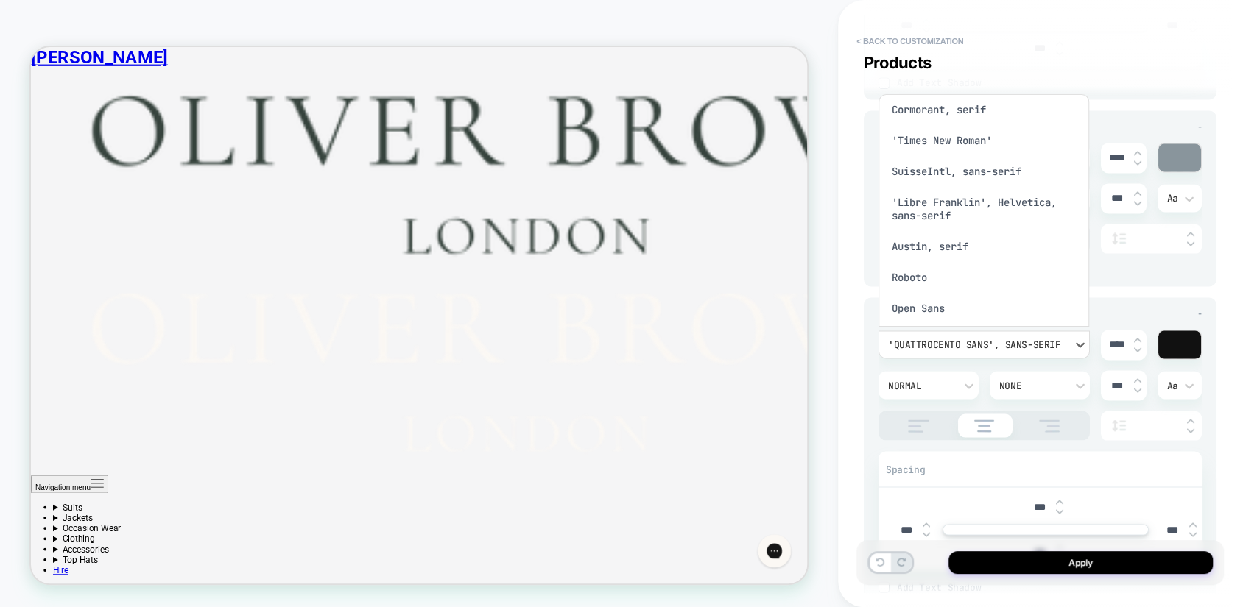
click at [930, 118] on div "Cormorant, serif" at bounding box center [984, 109] width 200 height 31
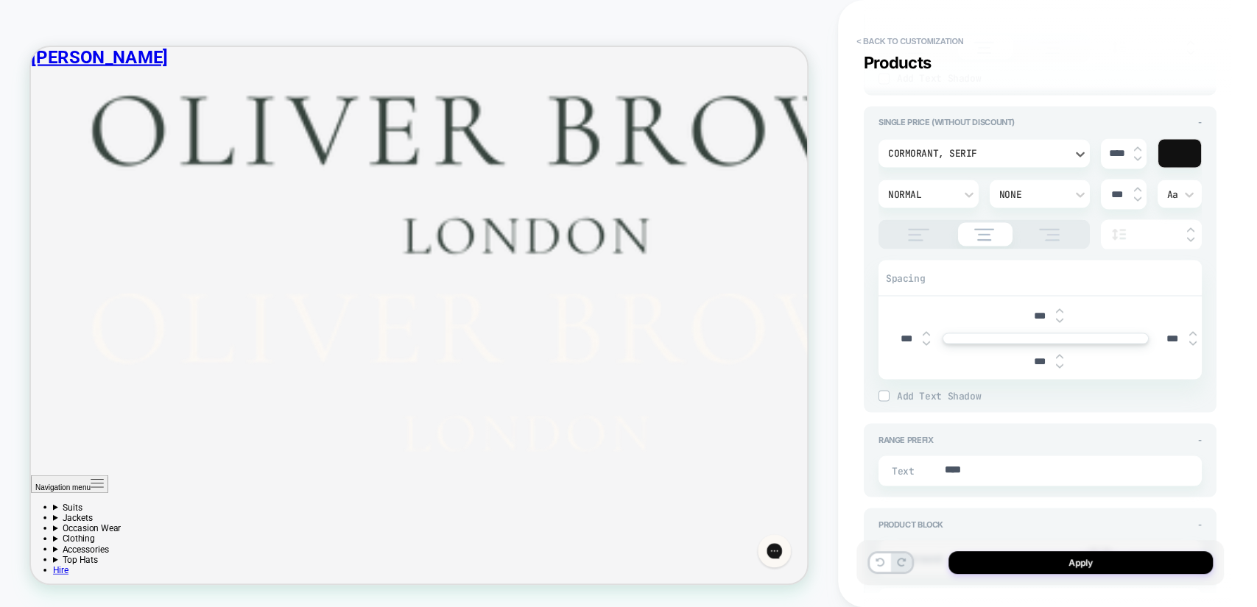
scroll to position [772, 0]
click at [1141, 144] on div "****" at bounding box center [1124, 153] width 46 height 30
click at [1138, 146] on img at bounding box center [1137, 149] width 7 height 6
type textarea "*"
type input "****"
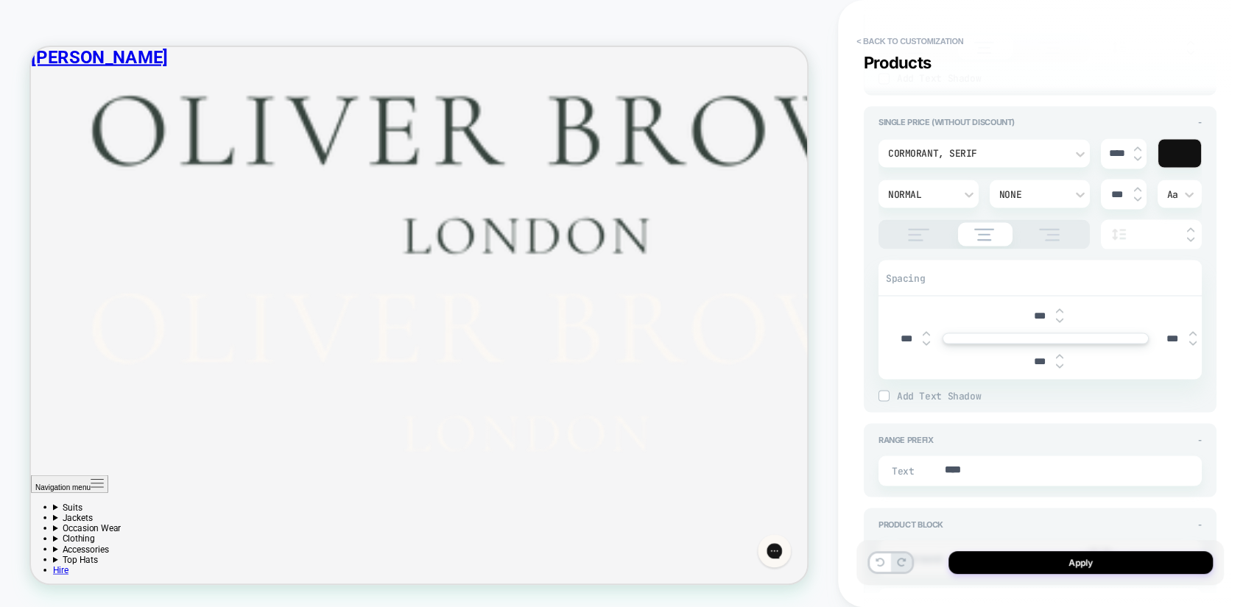
click at [1138, 146] on img at bounding box center [1137, 149] width 7 height 6
type textarea "*"
type input "****"
click at [1138, 146] on img at bounding box center [1137, 149] width 7 height 6
type textarea "*"
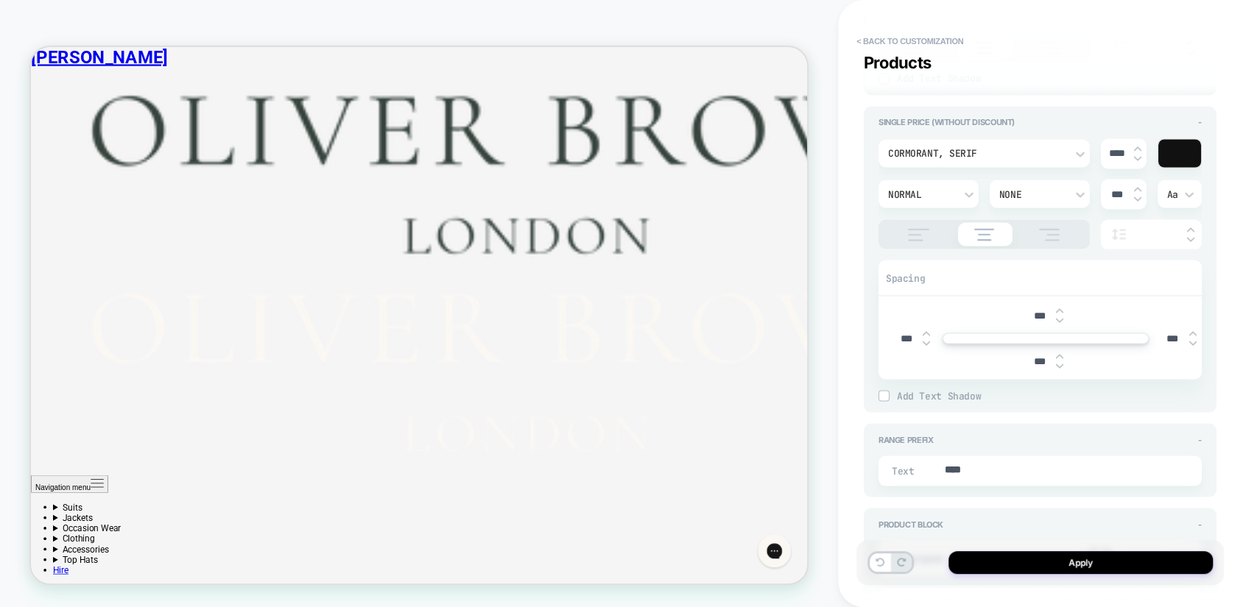
type input "****"
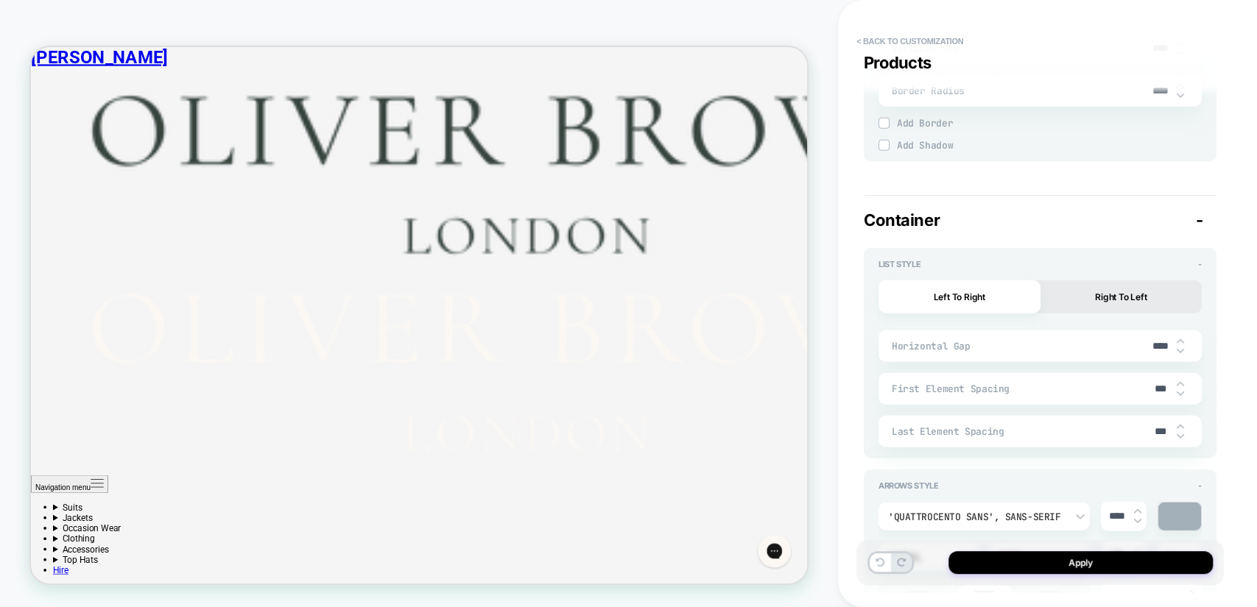
type textarea "*"
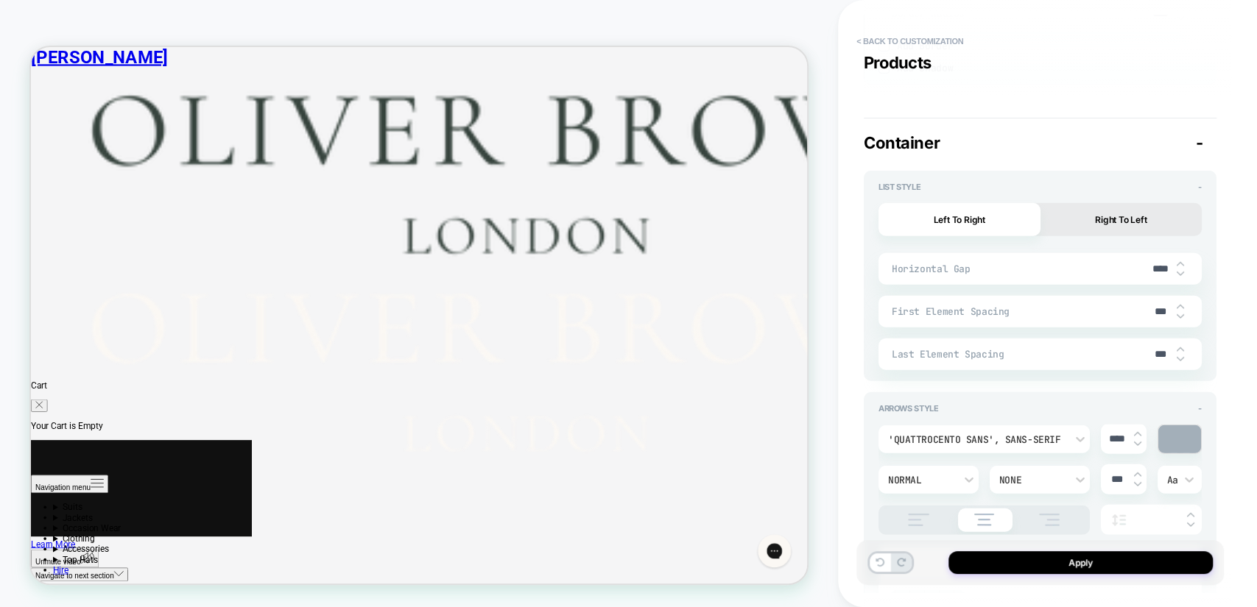
scroll to position [1727, 0]
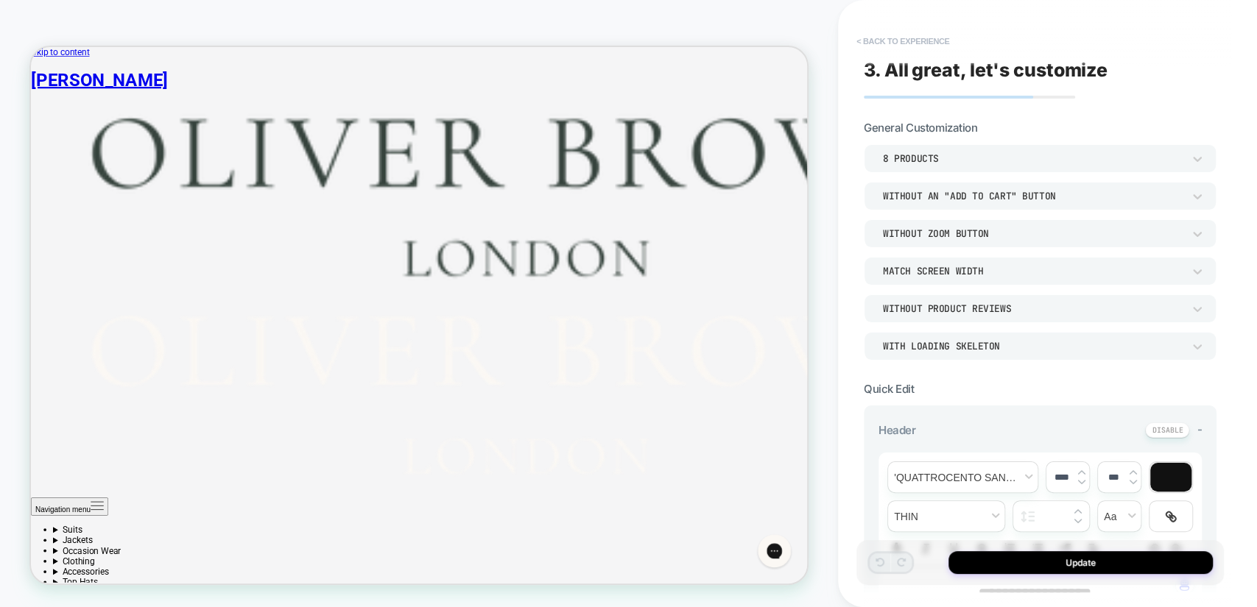
click at [895, 46] on button "< Back to experience" at bounding box center [903, 41] width 108 height 24
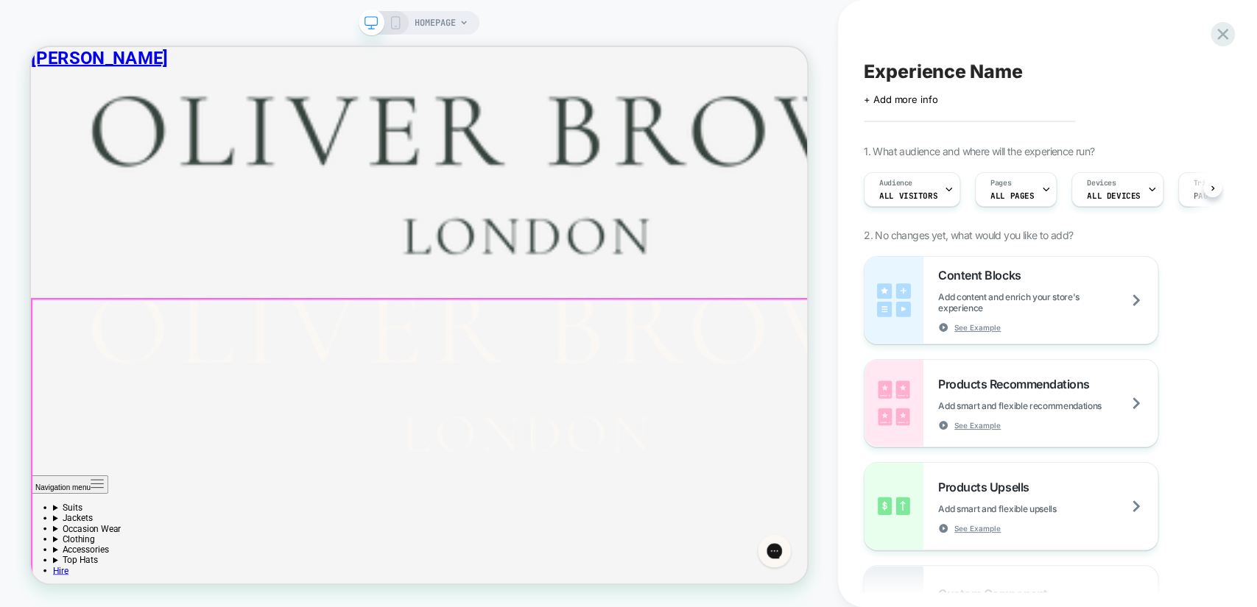
scroll to position [191, 0]
